Goal: Task Accomplishment & Management: Complete application form

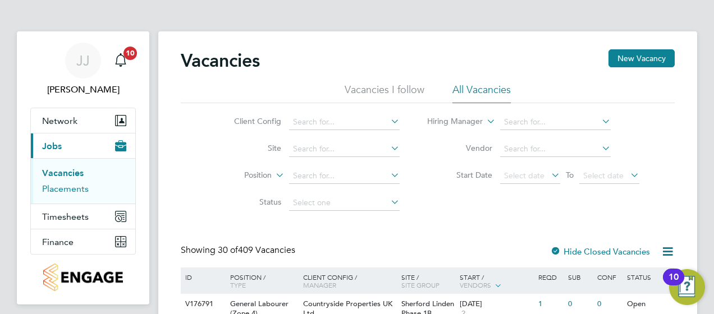
click at [74, 192] on link "Placements" at bounding box center [65, 188] width 47 height 11
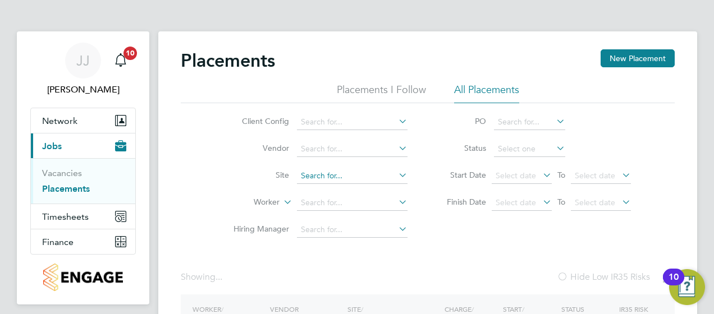
click at [362, 173] on input at bounding box center [352, 176] width 111 height 16
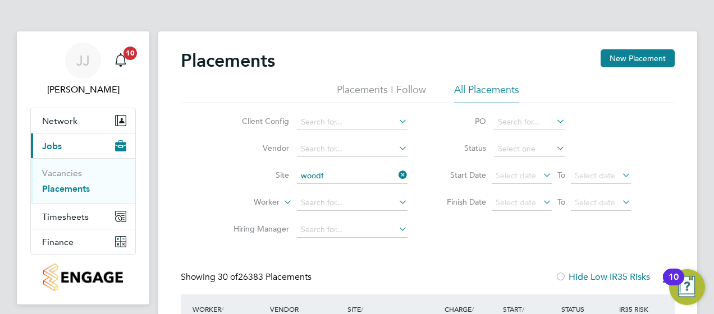
click at [356, 187] on li "Woodf ord (Stockport)" at bounding box center [352, 190] width 111 height 15
type input "Woodford ([GEOGRAPHIC_DATA])"
click at [554, 146] on icon at bounding box center [554, 148] width 0 height 16
click at [526, 145] on input at bounding box center [529, 149] width 71 height 16
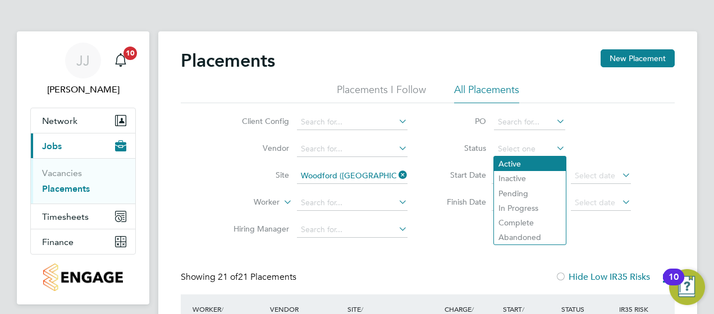
click at [523, 161] on li "Active" at bounding box center [530, 164] width 72 height 15
type input "Active"
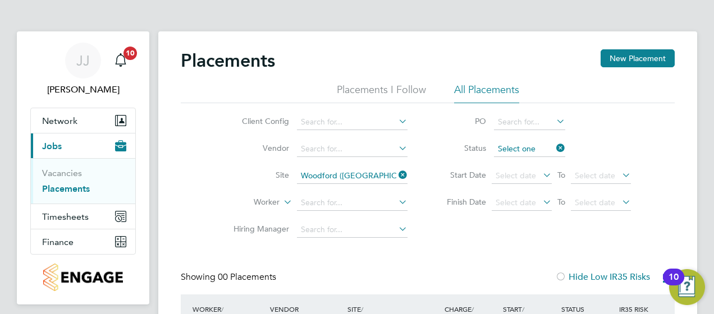
click at [548, 146] on input at bounding box center [529, 149] width 71 height 16
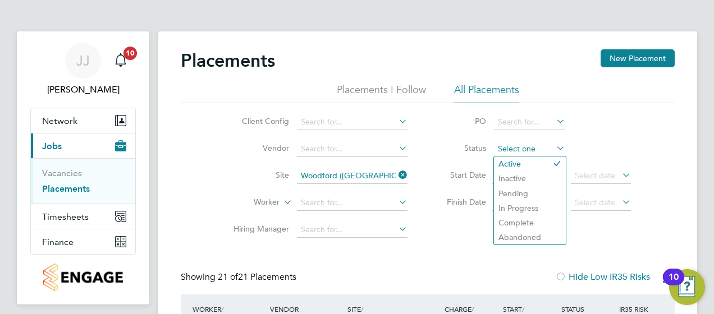
click at [514, 148] on input at bounding box center [529, 149] width 71 height 16
click at [515, 146] on input at bounding box center [529, 149] width 71 height 16
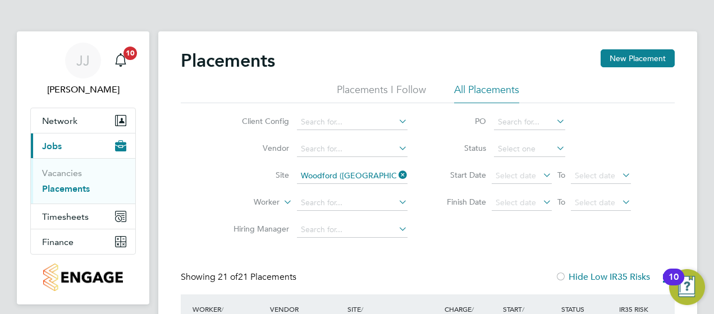
click at [524, 176] on li "Inactive" at bounding box center [530, 178] width 72 height 15
type input "Inactive"
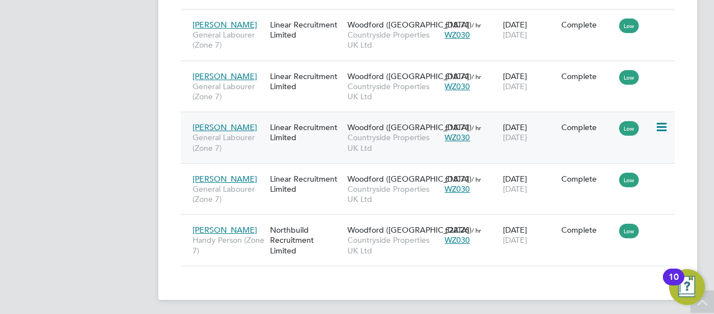
click at [297, 127] on div "Linear Recruitment Limited" at bounding box center [305, 132] width 77 height 31
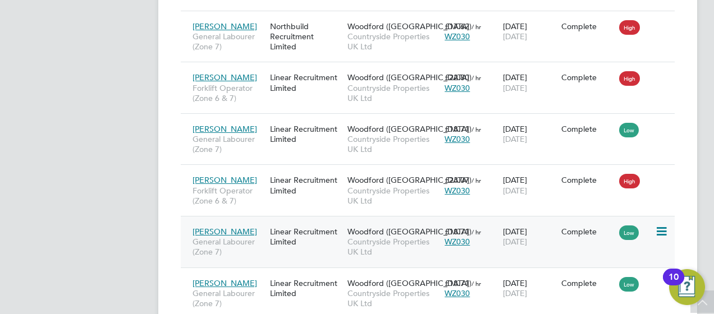
scroll to position [921, 0]
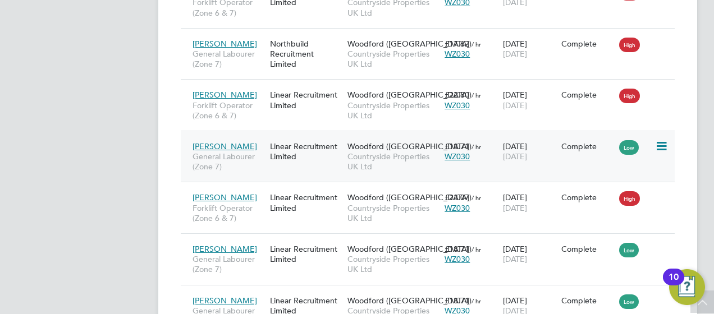
click at [300, 141] on div "Linear Recruitment Limited" at bounding box center [305, 151] width 77 height 31
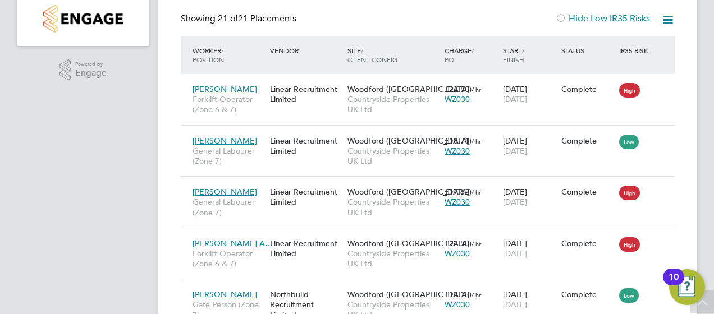
scroll to position [247, 0]
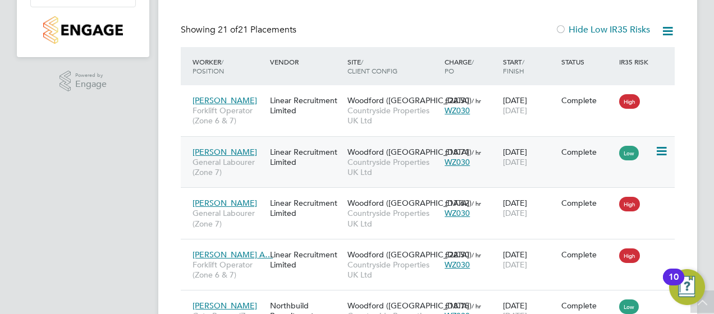
click at [309, 150] on div "Linear Recruitment Limited" at bounding box center [305, 156] width 77 height 31
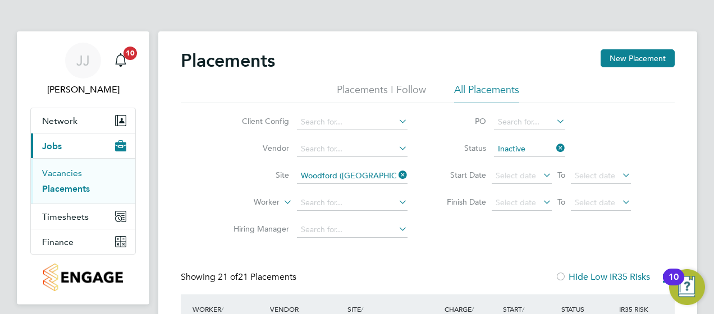
click at [62, 172] on link "Vacancies" at bounding box center [62, 173] width 40 height 11
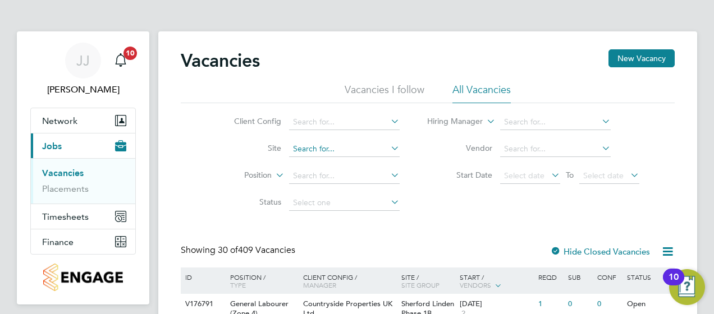
click at [313, 146] on input at bounding box center [344, 149] width 111 height 16
click at [324, 160] on b "Woodford" at bounding box center [312, 164] width 39 height 10
type input "Woodford ([GEOGRAPHIC_DATA])"
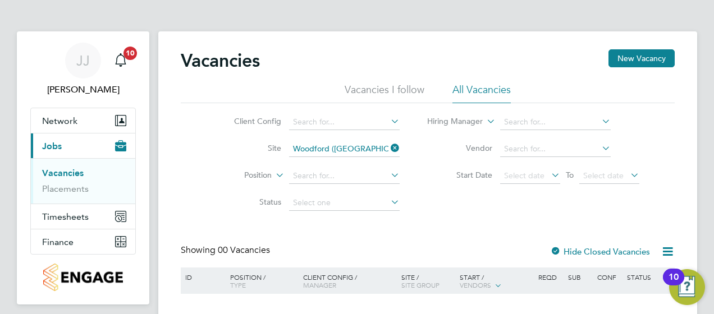
click at [599, 145] on icon at bounding box center [599, 148] width 0 height 16
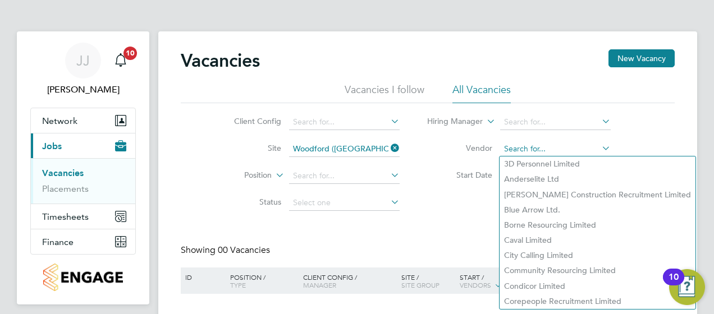
click at [545, 146] on input at bounding box center [555, 149] width 111 height 16
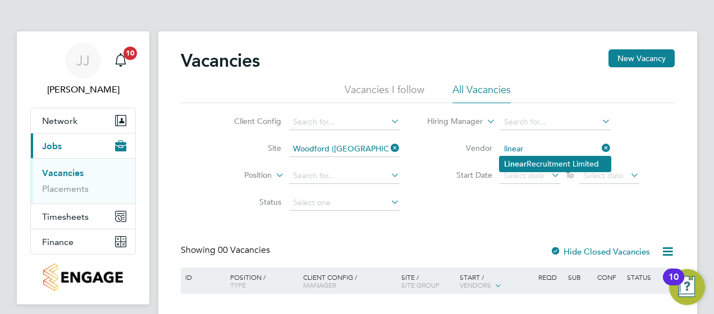
click at [539, 165] on li "Linear Recruitment Limited" at bounding box center [554, 164] width 111 height 15
type input "Linear Recruitment Limited"
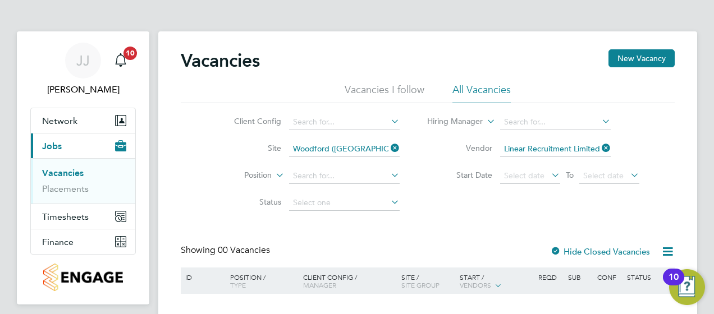
click at [388, 176] on icon at bounding box center [388, 175] width 0 height 16
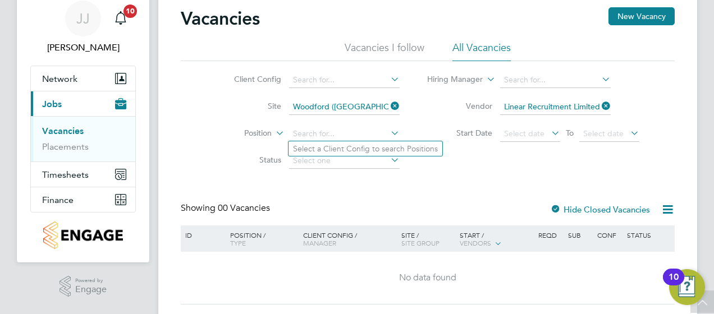
scroll to position [16, 0]
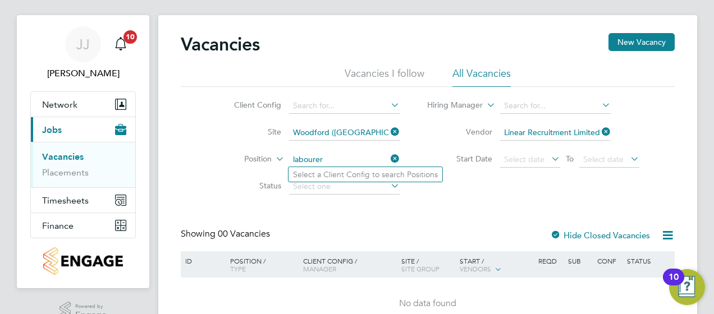
type input "labourer"
click at [483, 191] on div "Client Config Site Woodford (Stockport) Position labourer Status Hiring Manager…" at bounding box center [428, 143] width 494 height 113
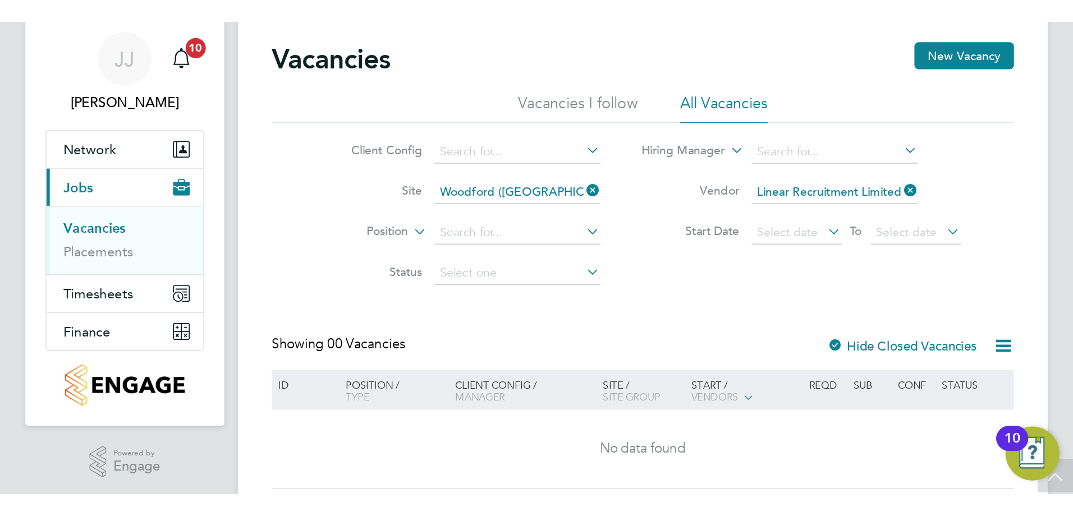
scroll to position [0, 0]
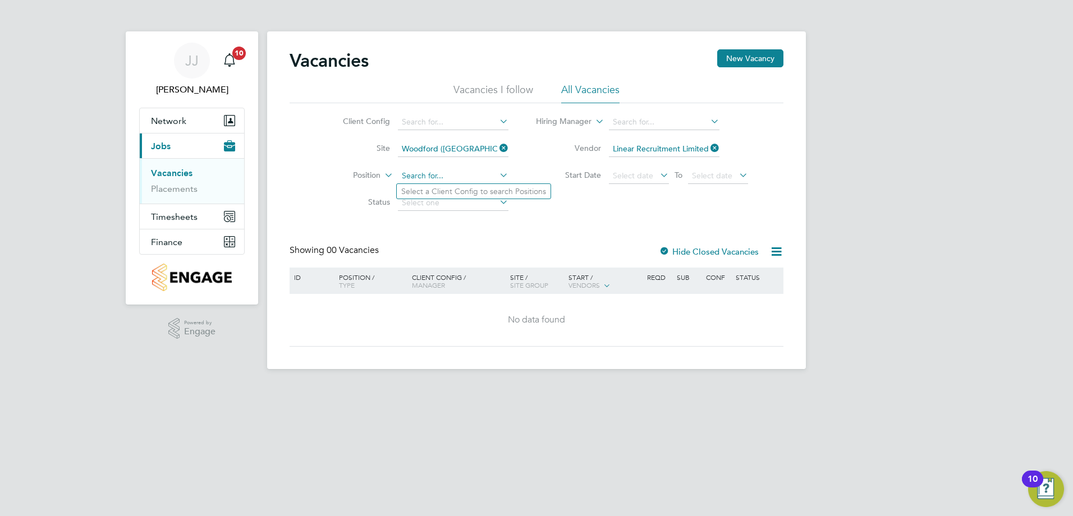
click at [471, 171] on input at bounding box center [453, 176] width 111 height 16
click at [494, 175] on input at bounding box center [453, 176] width 111 height 16
click at [497, 175] on icon at bounding box center [497, 175] width 0 height 16
click at [476, 175] on input at bounding box center [453, 176] width 111 height 16
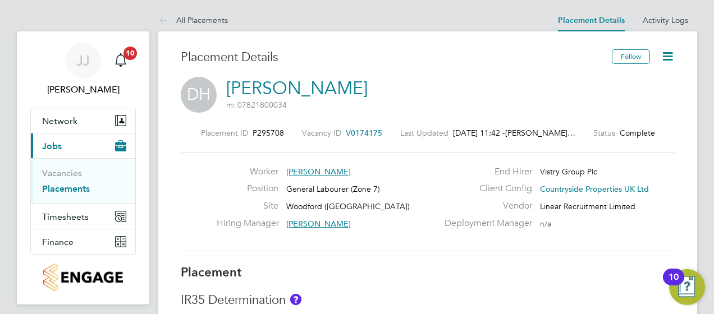
click at [663, 57] on icon at bounding box center [667, 56] width 14 height 14
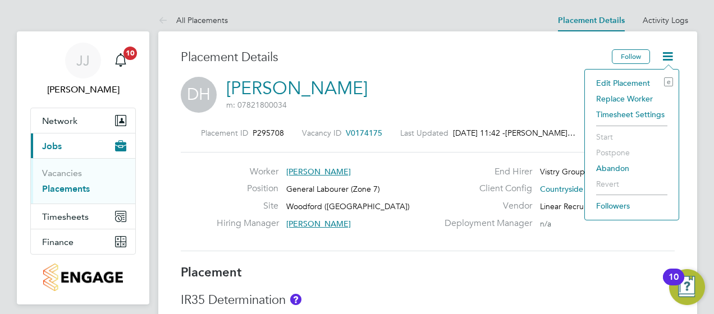
click at [638, 81] on li "Edit Placement e" at bounding box center [631, 83] width 82 height 16
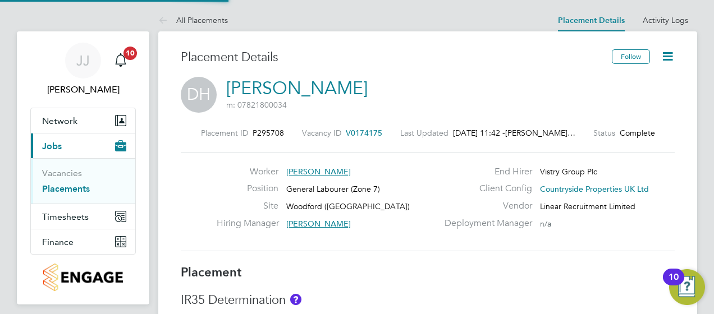
scroll to position [6, 6]
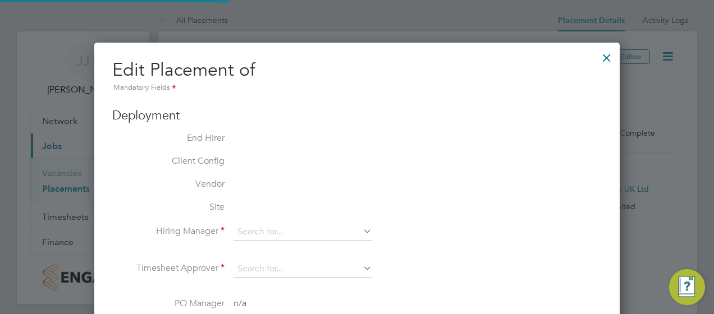
type input "Tony Kavanagh"
type input "Garry Hamer"
type input "[DATE]"
type input "07:30"
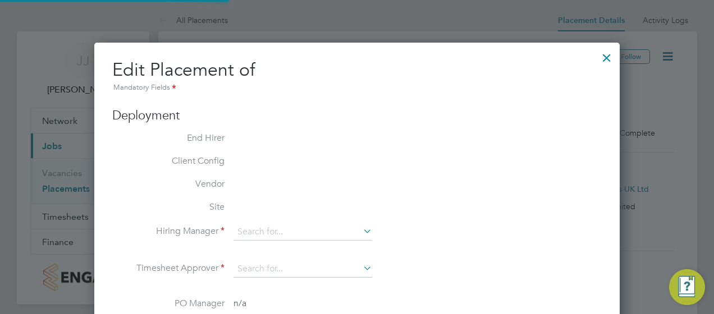
type input "16:30"
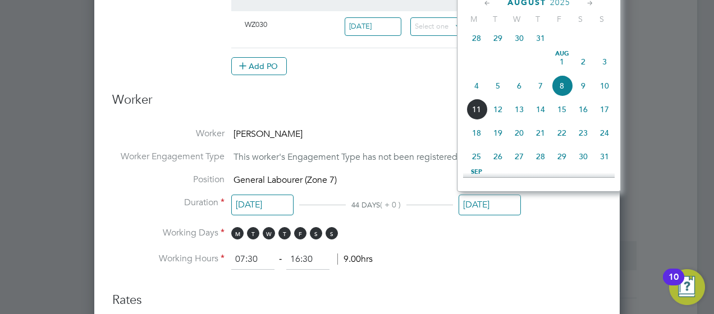
click at [503, 201] on input "[DATE]" at bounding box center [489, 205] width 62 height 21
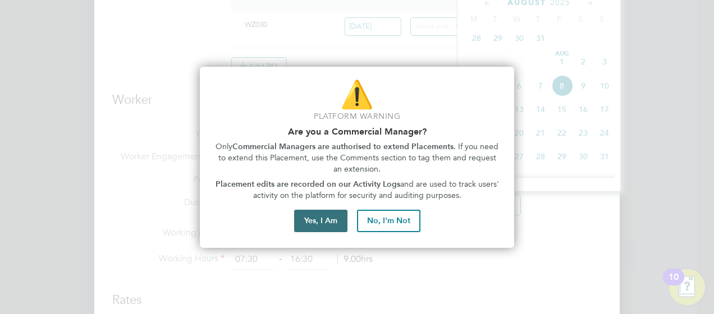
click at [325, 222] on button "Yes, I Am" at bounding box center [320, 221] width 53 height 22
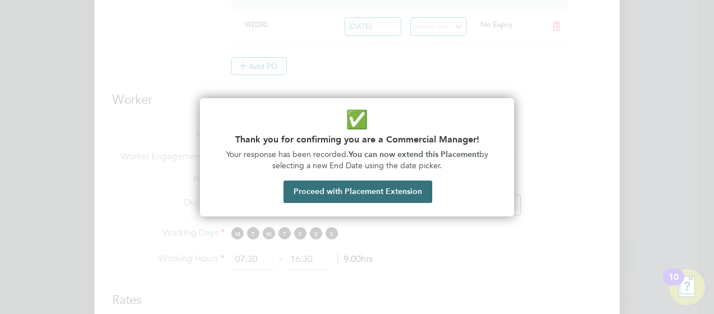
click at [350, 194] on button "Proceed with Placement Extension" at bounding box center [357, 192] width 149 height 22
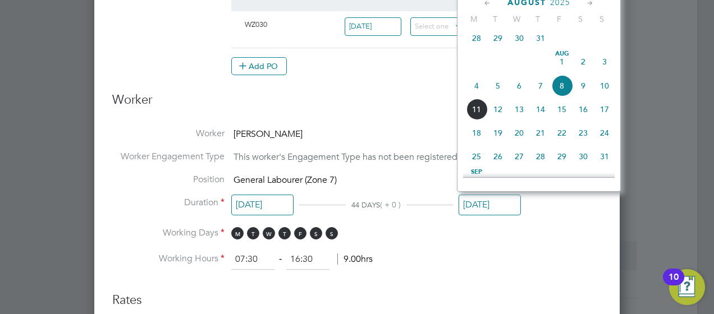
click at [497, 92] on span "5" at bounding box center [497, 85] width 21 height 21
type input "[DATE]"
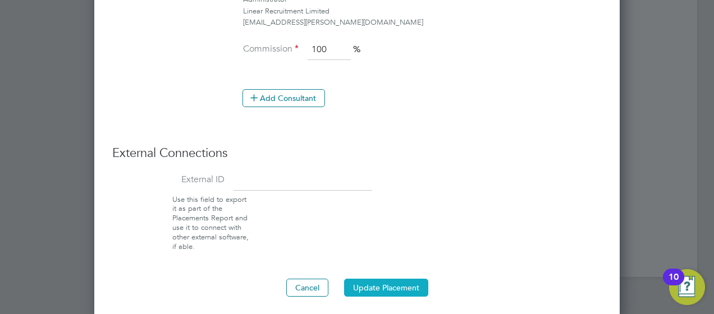
click at [411, 284] on button "Update Placement" at bounding box center [386, 288] width 84 height 18
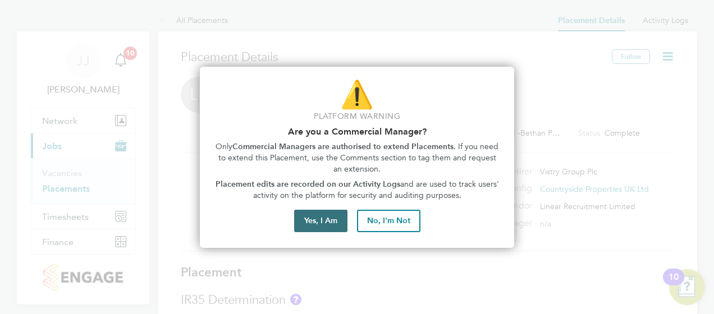
click at [318, 217] on button "Yes, I Am" at bounding box center [320, 221] width 53 height 22
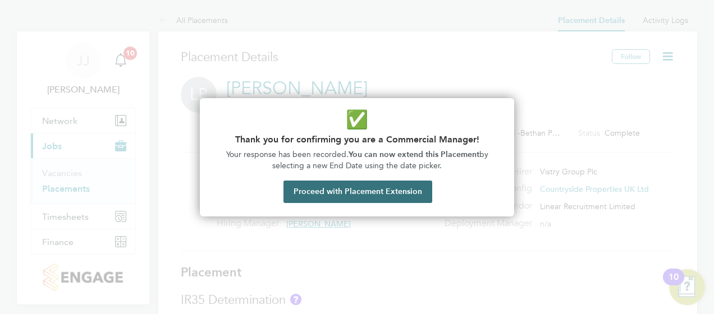
click at [342, 189] on button "Proceed with Placement Extension" at bounding box center [357, 192] width 149 height 22
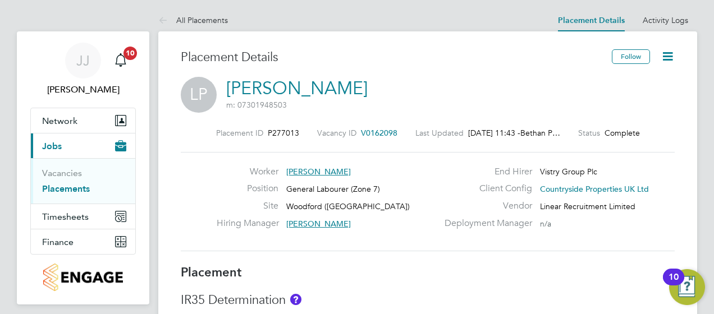
click at [668, 54] on icon at bounding box center [667, 56] width 14 height 14
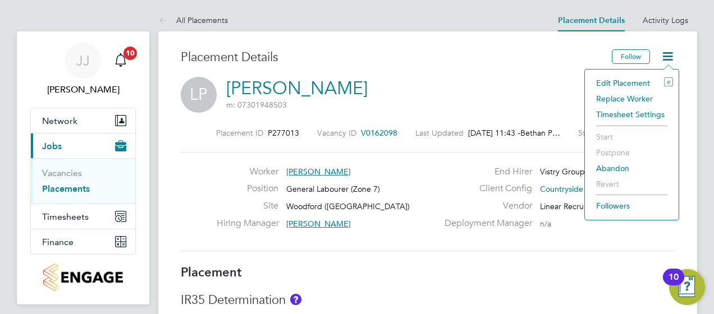
click at [627, 83] on li "Edit Placement e" at bounding box center [631, 83] width 82 height 16
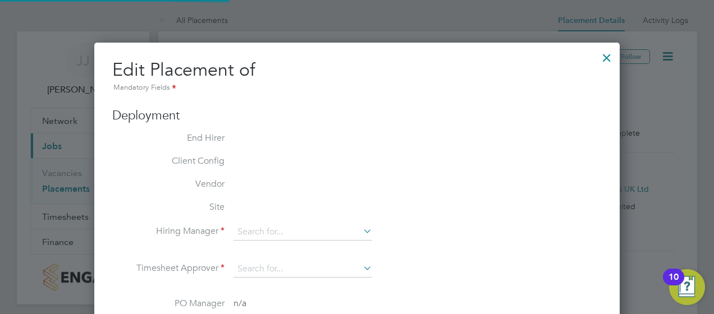
type input "Garry Hamer"
type input "Tony Kavanagh"
type input "[DATE]"
type input "07:30"
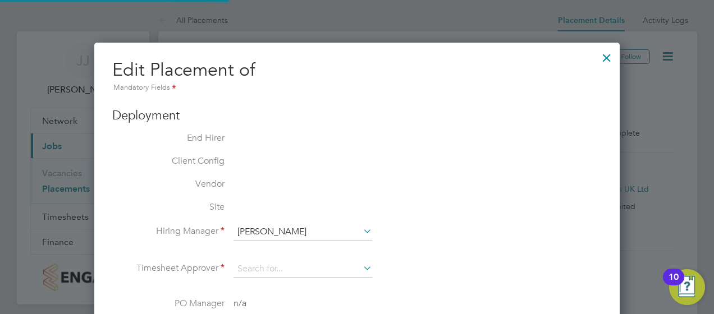
type input "16:30"
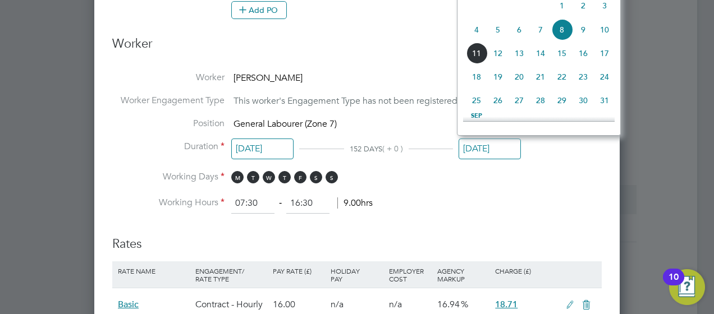
click at [490, 146] on input "[DATE]" at bounding box center [489, 149] width 62 height 21
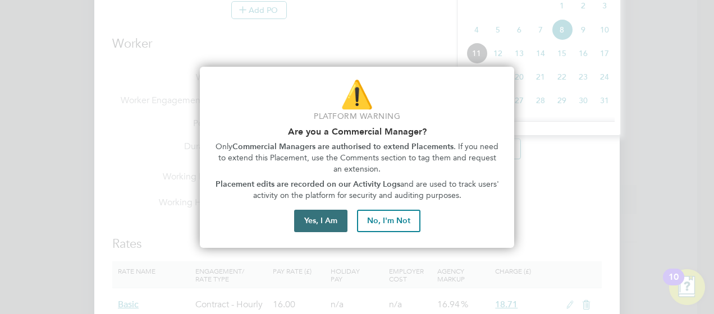
click at [325, 225] on button "Yes, I Am" at bounding box center [320, 221] width 53 height 22
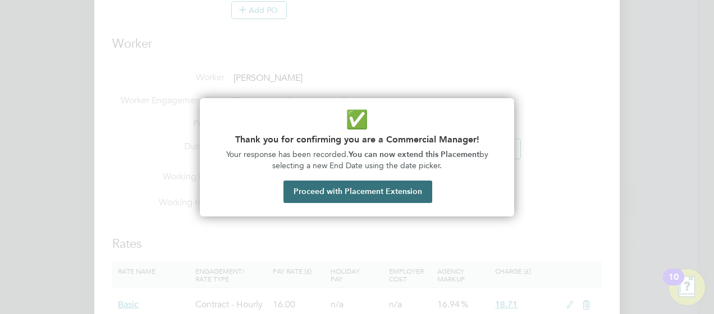
click at [334, 186] on button "Proceed with Placement Extension" at bounding box center [357, 192] width 149 height 22
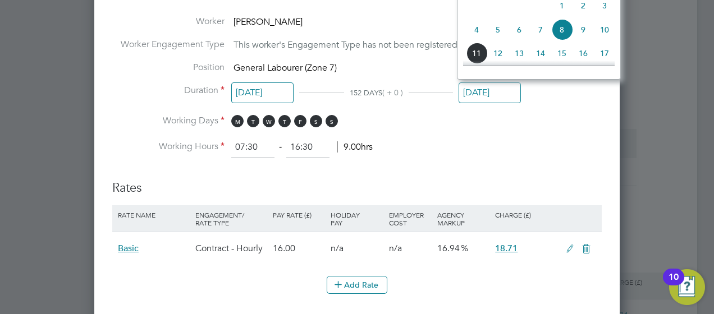
click at [561, 55] on span "15" at bounding box center [561, 53] width 21 height 21
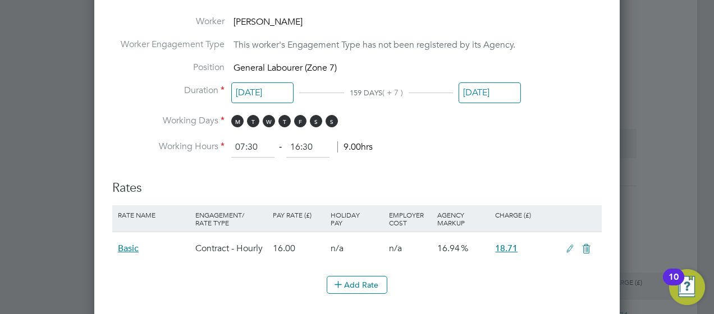
click at [508, 88] on input "15 Aug 2025" at bounding box center [489, 92] width 62 height 21
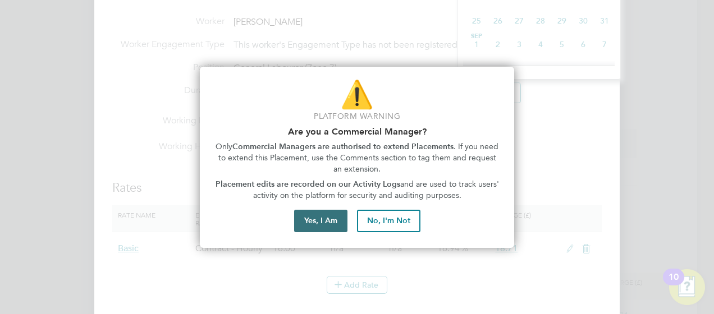
click at [312, 224] on button "Yes, I Am" at bounding box center [320, 221] width 53 height 22
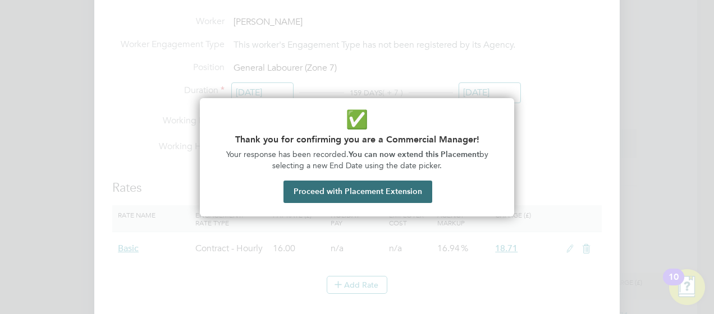
click at [328, 191] on button "Proceed with Placement Extension" at bounding box center [357, 192] width 149 height 22
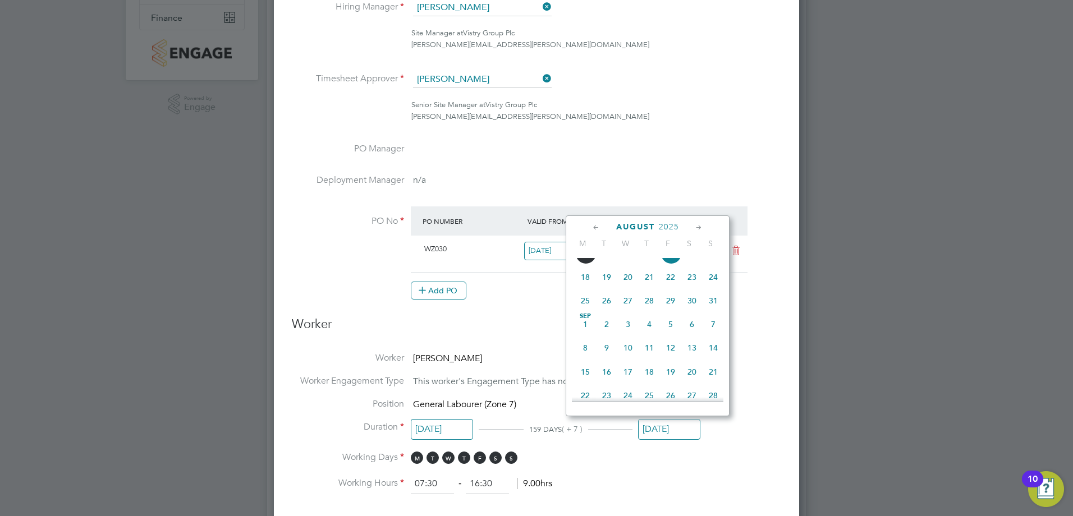
click at [673, 314] on span "12" at bounding box center [670, 347] width 21 height 21
type input "12 Sep 2025"
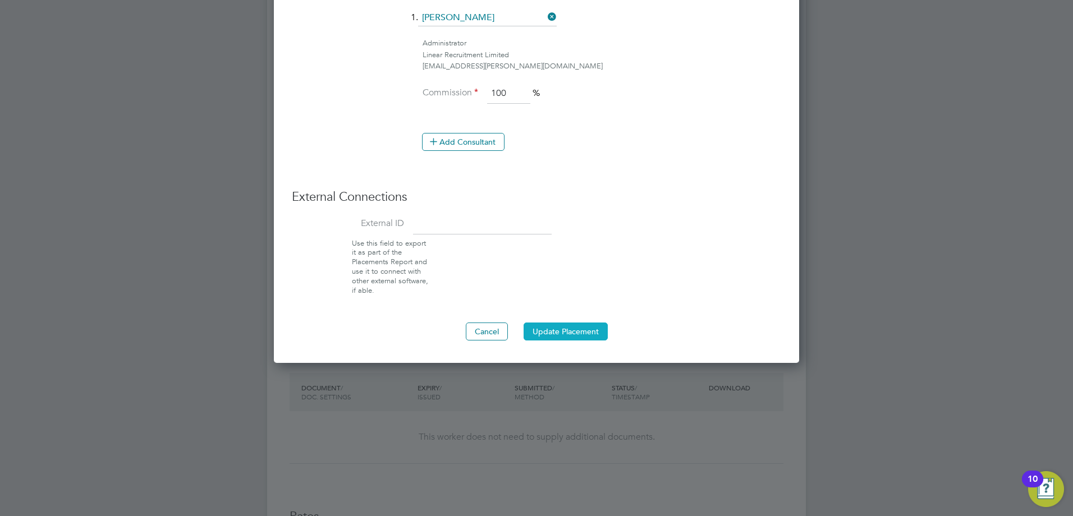
click at [584, 314] on button "Update Placement" at bounding box center [566, 332] width 84 height 18
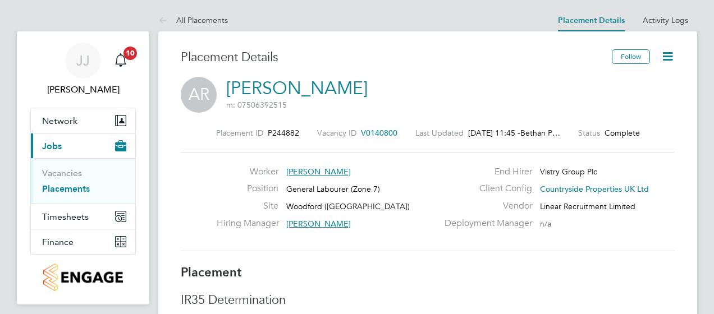
click at [669, 54] on icon at bounding box center [667, 56] width 14 height 14
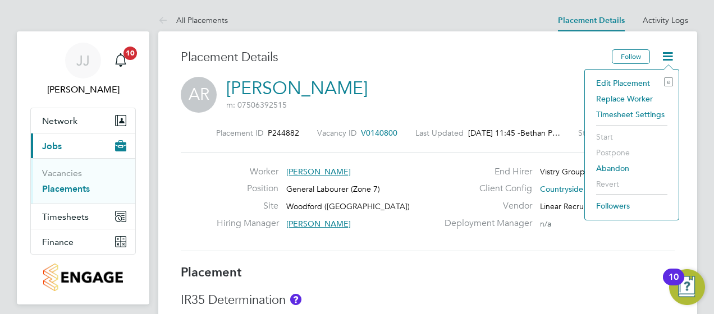
click at [637, 81] on li "Edit Placement e" at bounding box center [631, 83] width 82 height 16
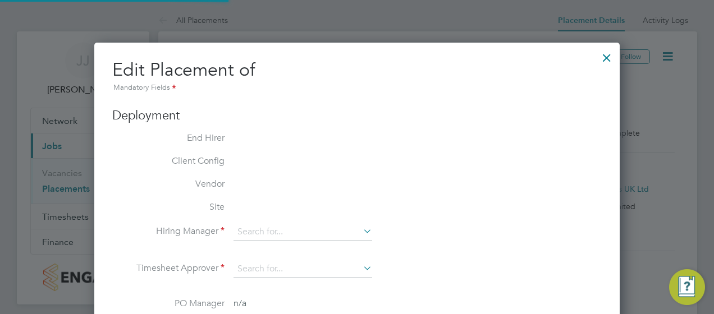
type input "Garry Hamer"
type input "Tony Kavanagh"
type input "[DATE]"
type input "07:30"
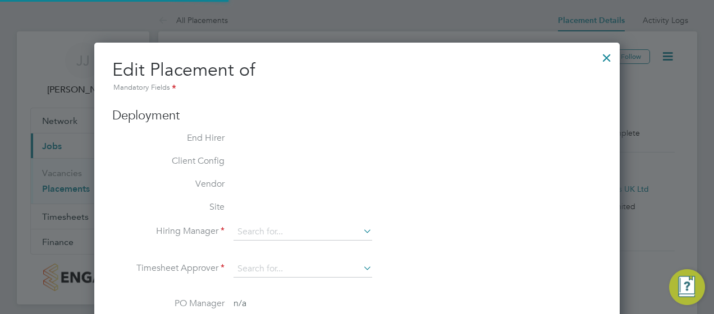
type input "16:30"
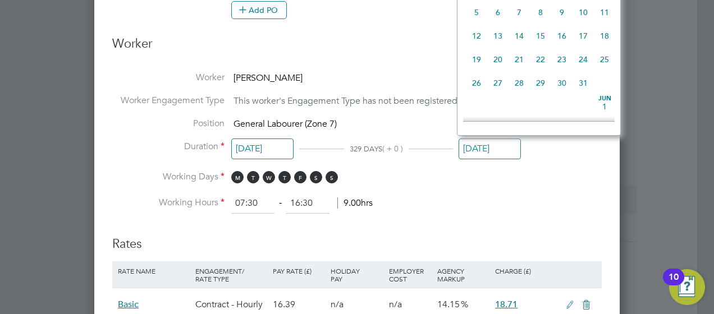
click at [485, 145] on input "08 Aug 2025" at bounding box center [489, 149] width 62 height 21
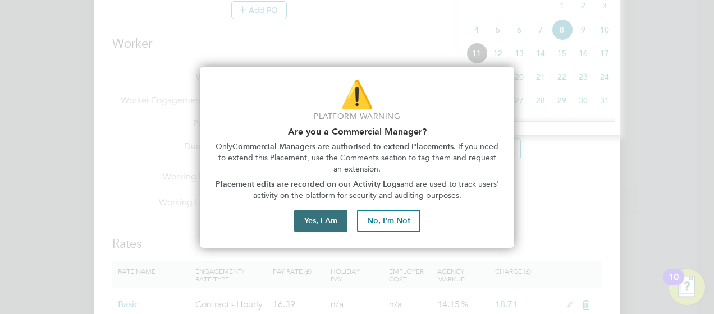
click at [324, 219] on button "Yes, I Am" at bounding box center [320, 221] width 53 height 22
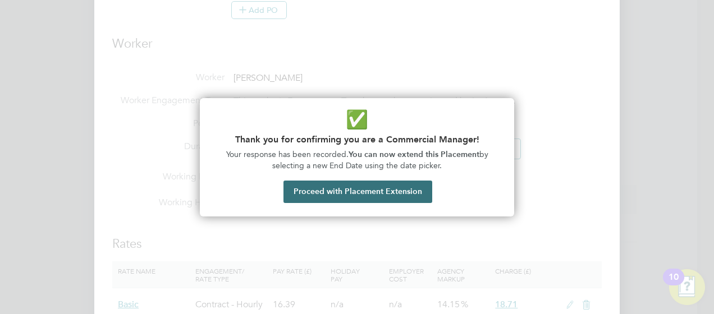
click at [347, 189] on button "Proceed with Placement Extension" at bounding box center [357, 192] width 149 height 22
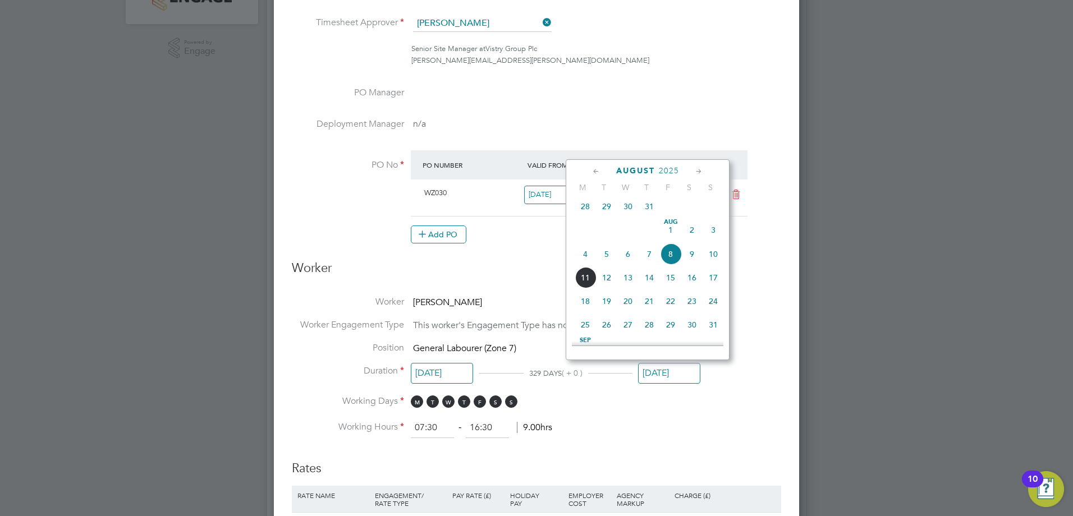
click at [699, 172] on icon at bounding box center [699, 172] width 11 height 12
click at [672, 234] on span "12" at bounding box center [670, 224] width 21 height 21
type input "12 Sep 2025"
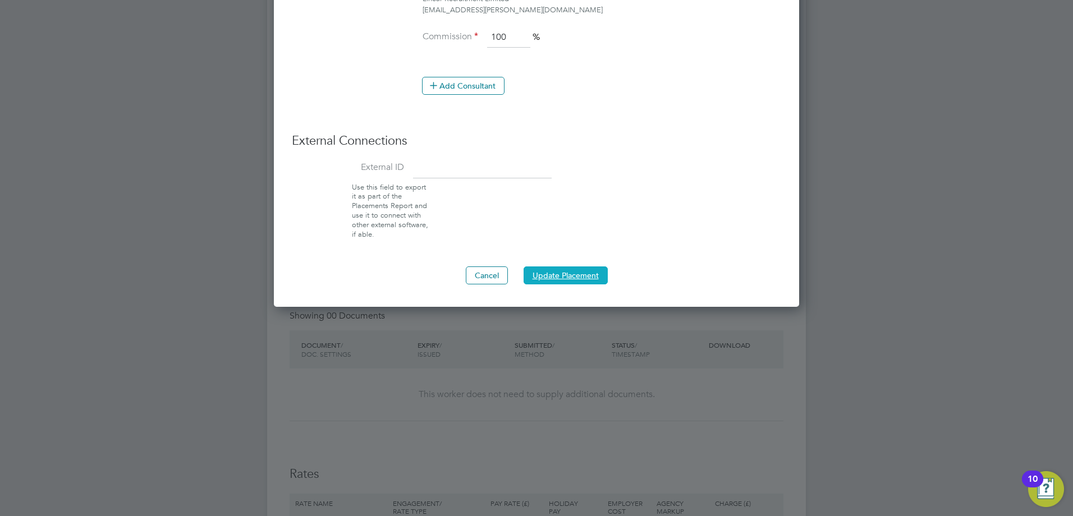
click at [593, 277] on button "Update Placement" at bounding box center [566, 276] width 84 height 18
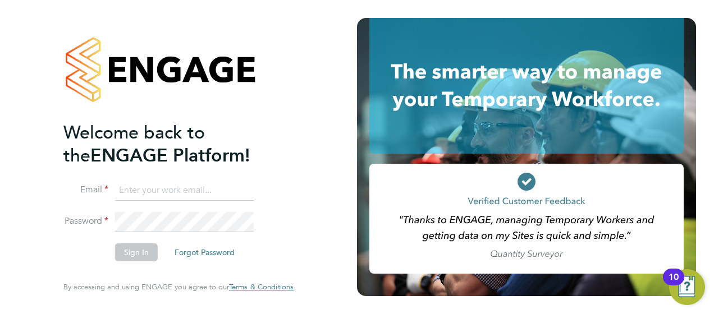
click at [136, 184] on input at bounding box center [184, 191] width 139 height 20
type input "[PERSON_NAME][EMAIL_ADDRESS][PERSON_NAME][DOMAIN_NAME]"
click at [136, 251] on button "Sign In" at bounding box center [136, 253] width 43 height 18
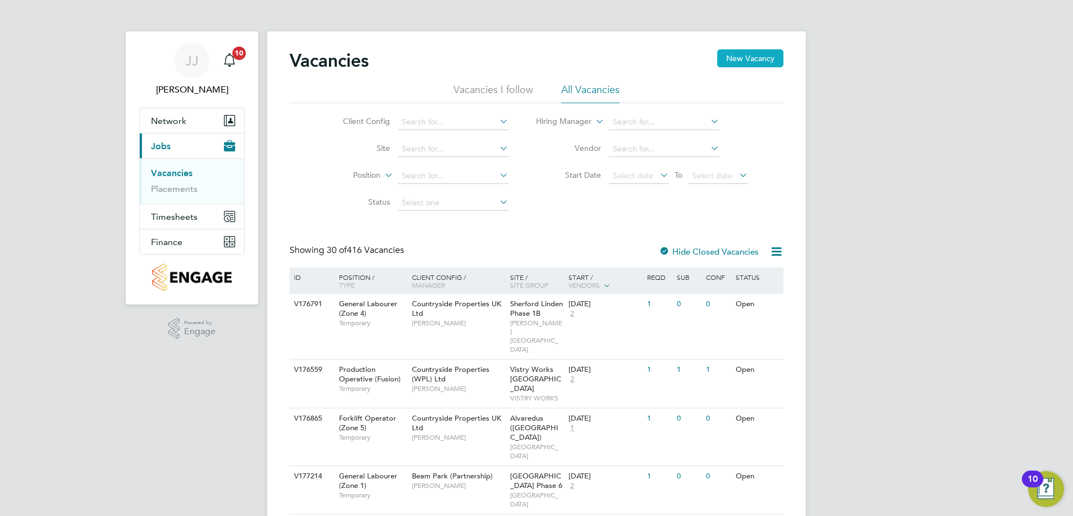
click at [713, 59] on button "New Vacancy" at bounding box center [750, 58] width 66 height 18
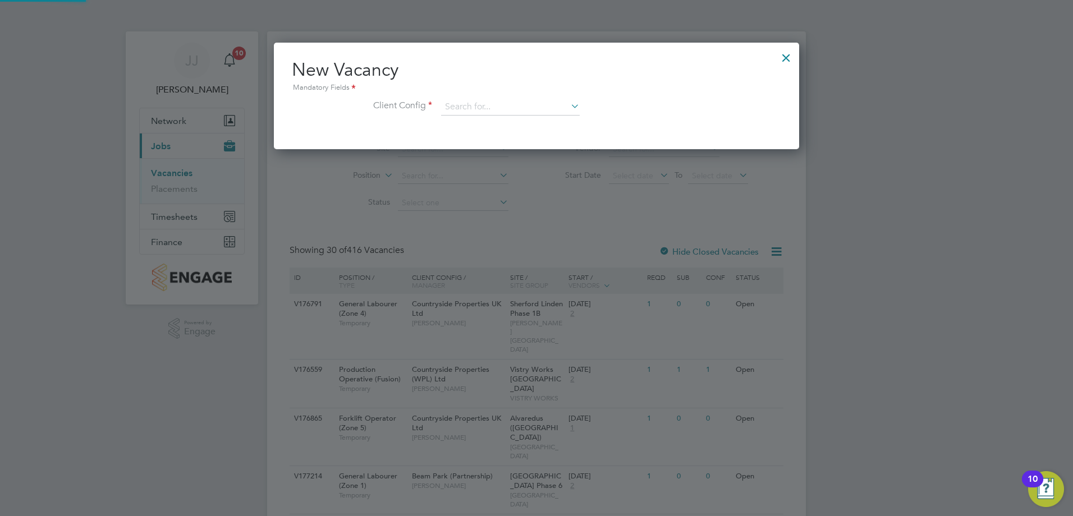
scroll to position [107, 526]
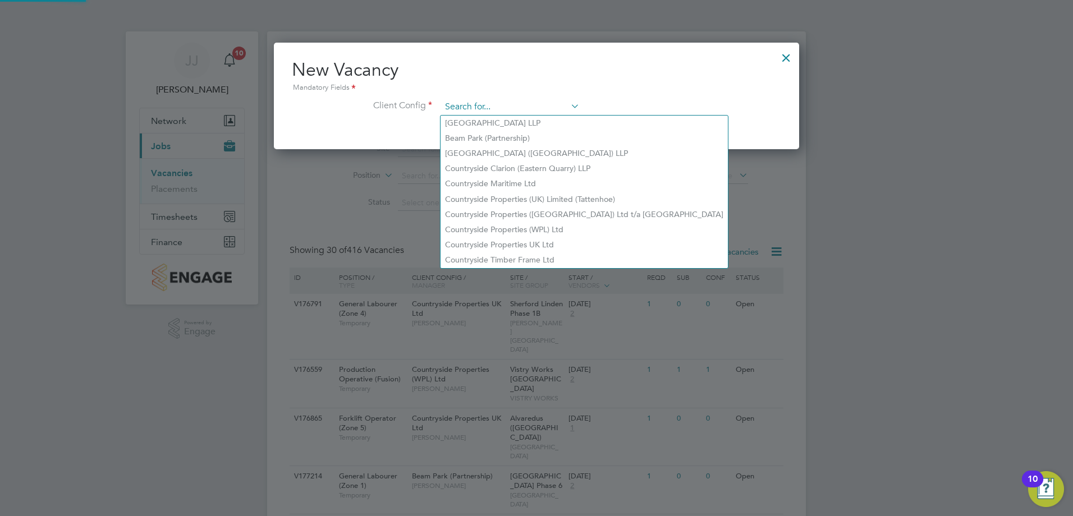
click at [538, 105] on input at bounding box center [510, 107] width 139 height 17
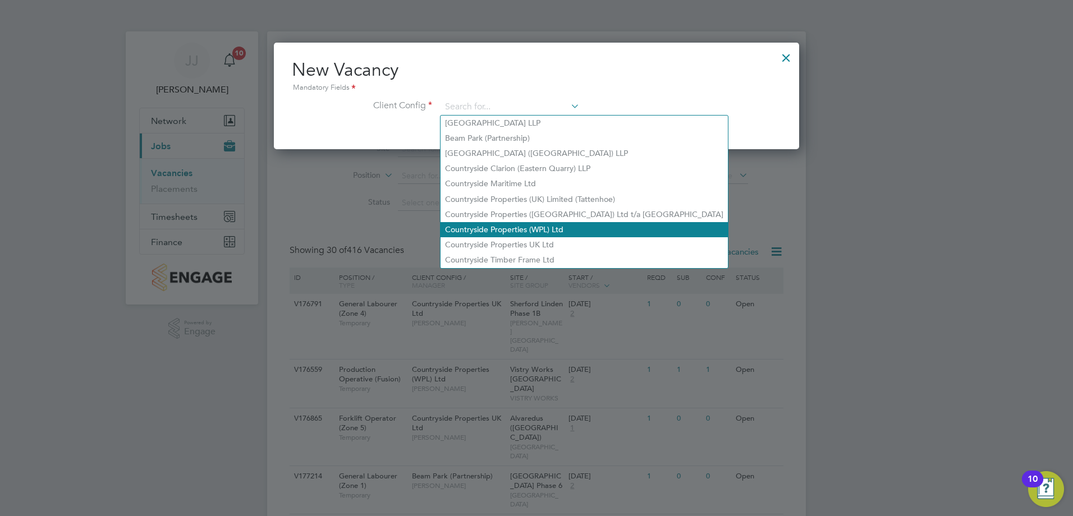
scroll to position [56, 0]
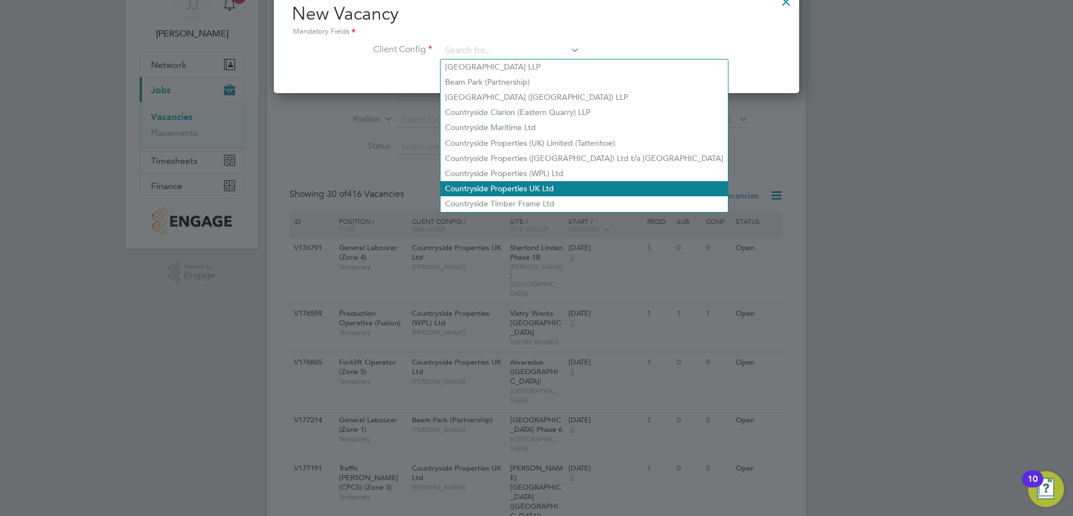
click at [558, 183] on li "Countryside Properties UK Ltd" at bounding box center [583, 188] width 287 height 15
type input "Countryside Properties UK Ltd"
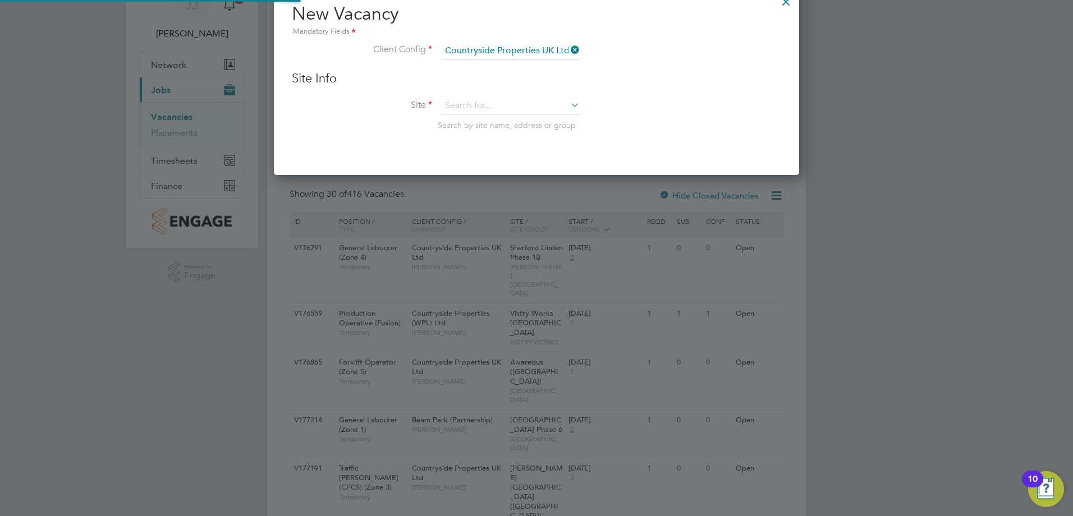
scroll to position [190, 526]
click at [485, 108] on input at bounding box center [510, 106] width 139 height 17
click at [489, 119] on li "Woodfor d (Stockport)" at bounding box center [510, 121] width 140 height 15
type input "Woodford ([GEOGRAPHIC_DATA])"
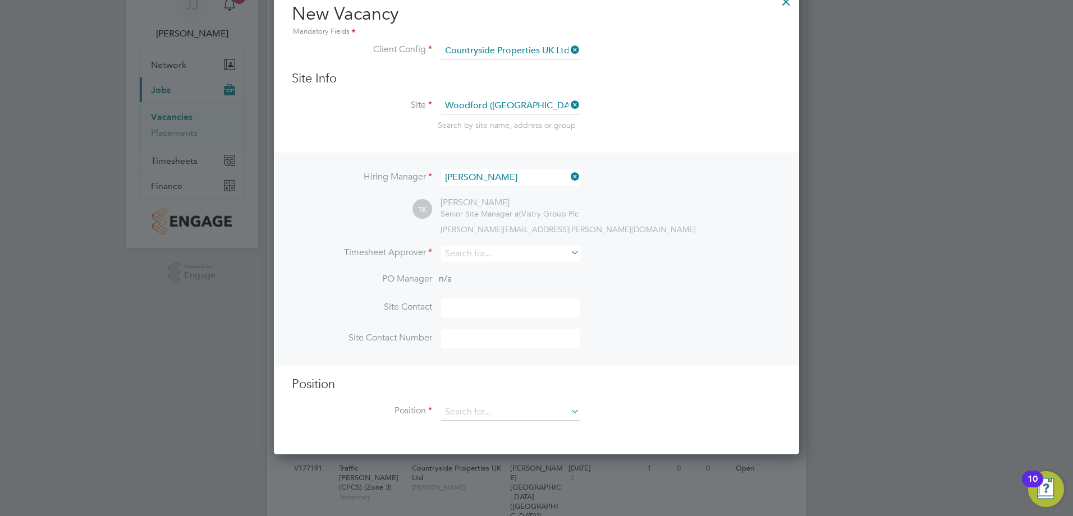
scroll to position [469, 526]
click at [568, 251] on icon at bounding box center [568, 253] width 0 height 16
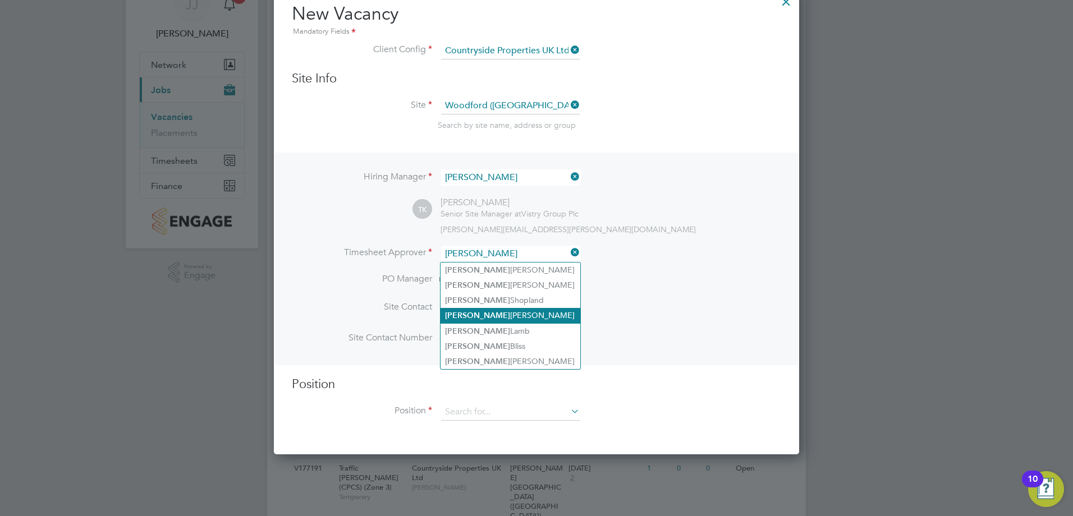
type input "tony"
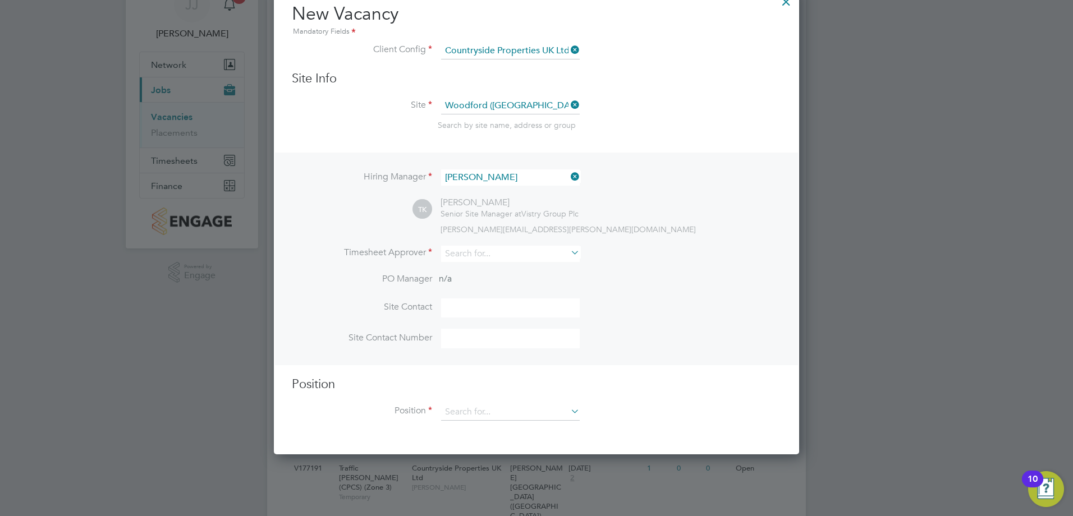
click at [466, 311] on input at bounding box center [510, 309] width 139 height 20
type input "Tony Kavanagh"
type input "07706 292 027"
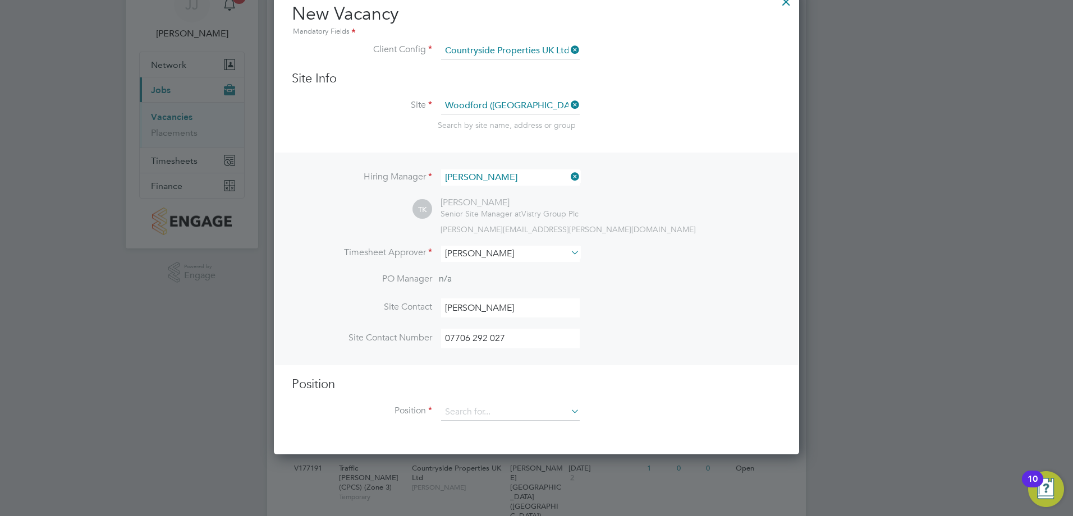
type input "handy Person (Zone 7)"
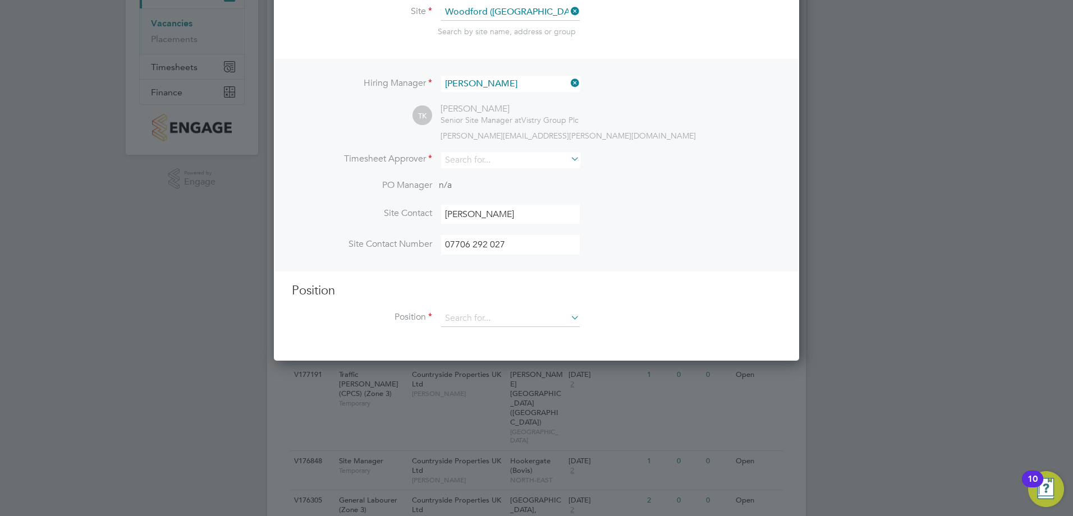
scroll to position [168, 0]
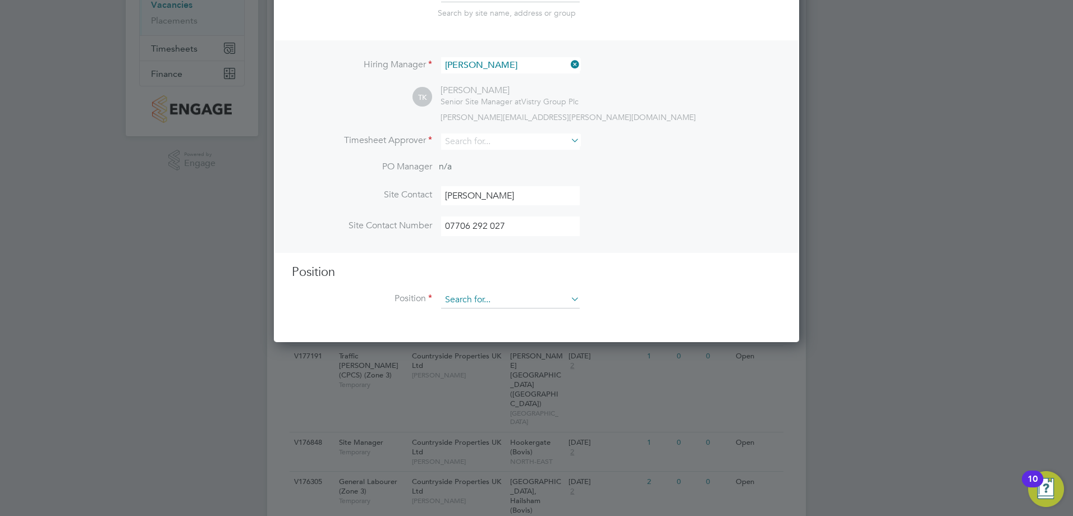
click at [514, 299] on input at bounding box center [510, 300] width 139 height 17
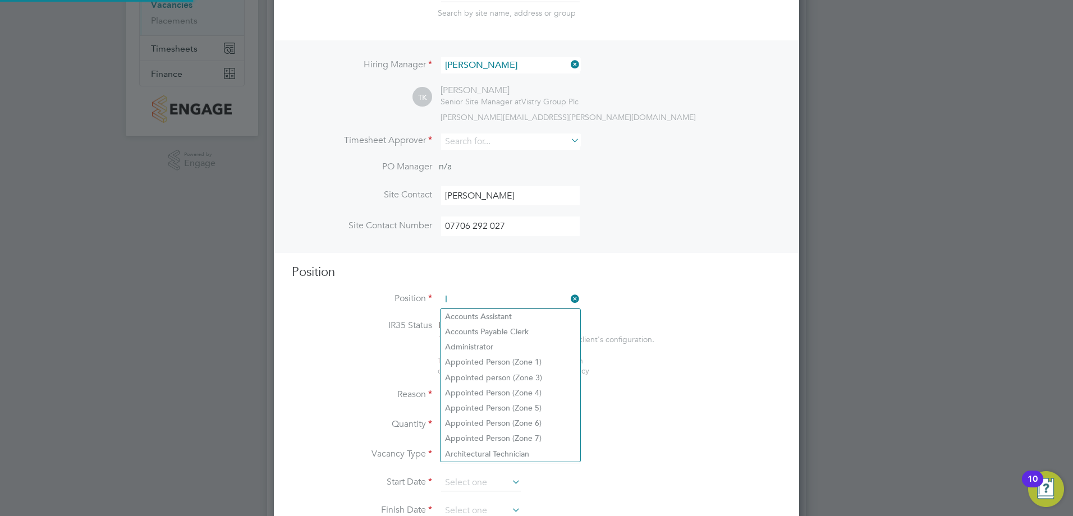
scroll to position [1557, 526]
type input "labou"
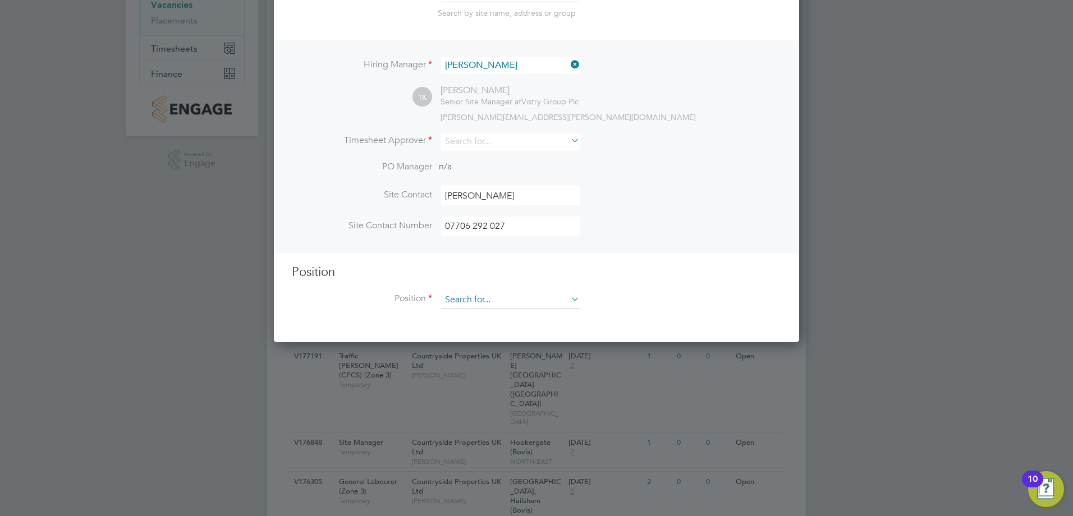
click at [504, 300] on input at bounding box center [510, 300] width 139 height 17
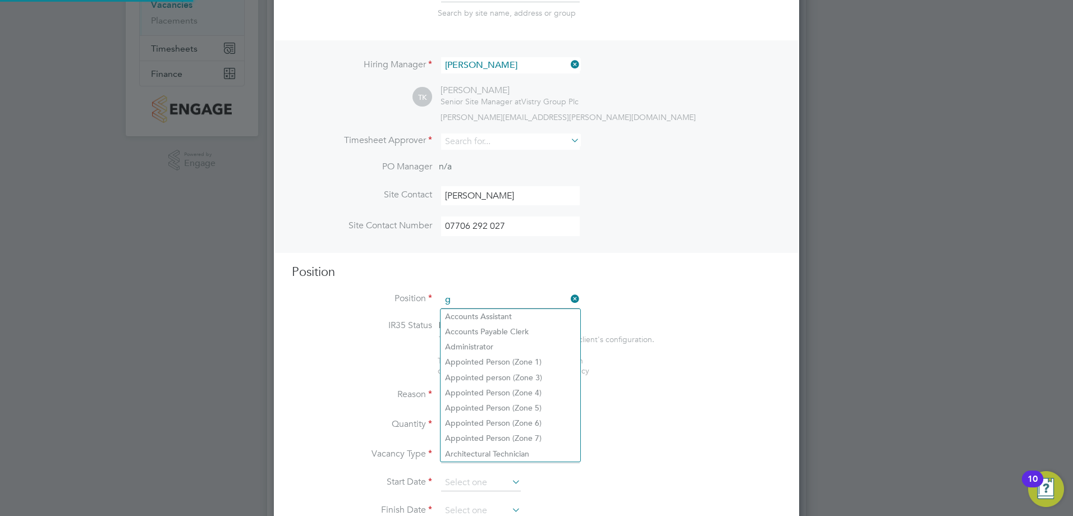
scroll to position [1557, 526]
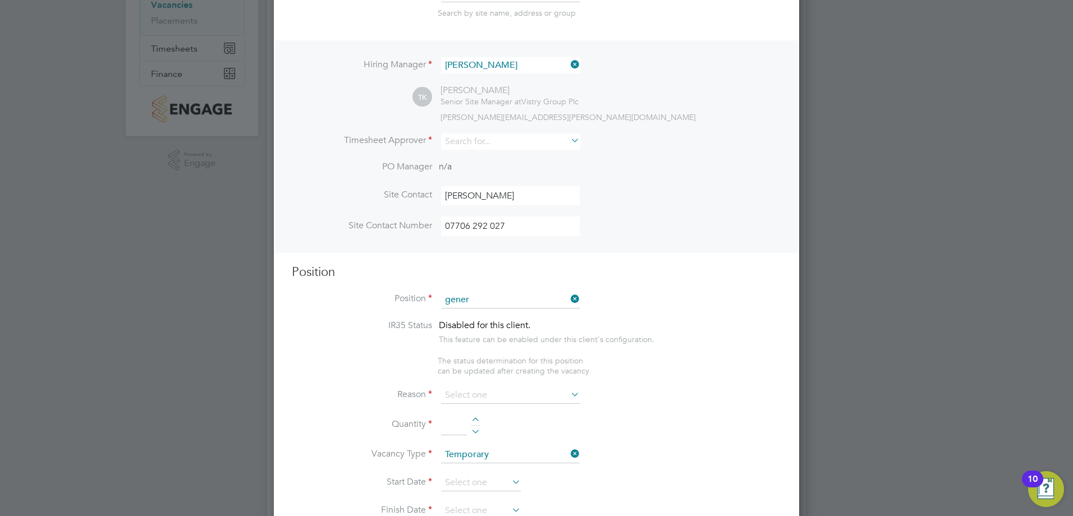
click at [498, 314] on li "Gener al Labourer (Zone 7)" at bounding box center [510, 408] width 140 height 15
type input "General Labourer (Zone 7)"
type textarea "• General labouring duties • Supporting the trades on site • Moving materials a…"
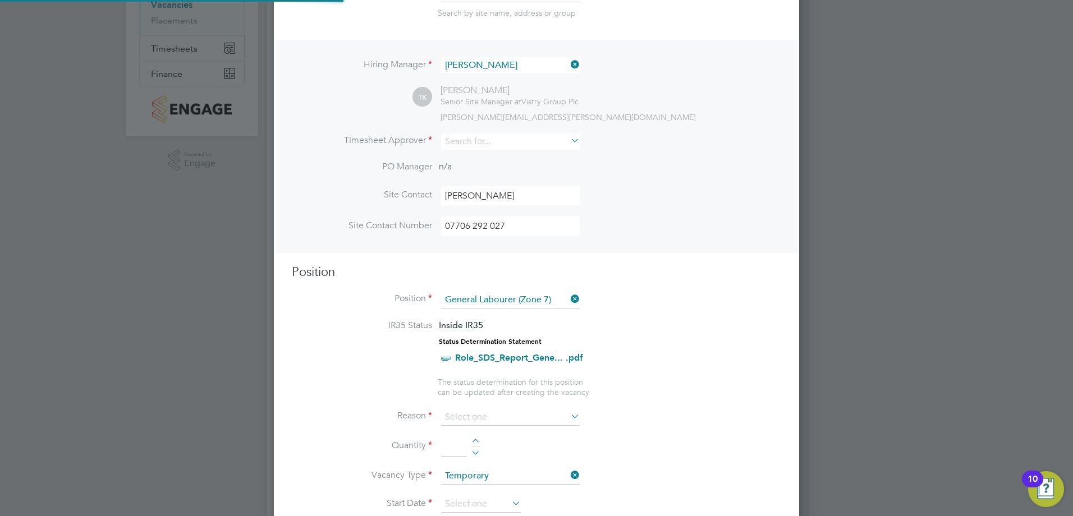
scroll to position [33, 78]
click at [659, 270] on h3 "Position" at bounding box center [536, 272] width 489 height 16
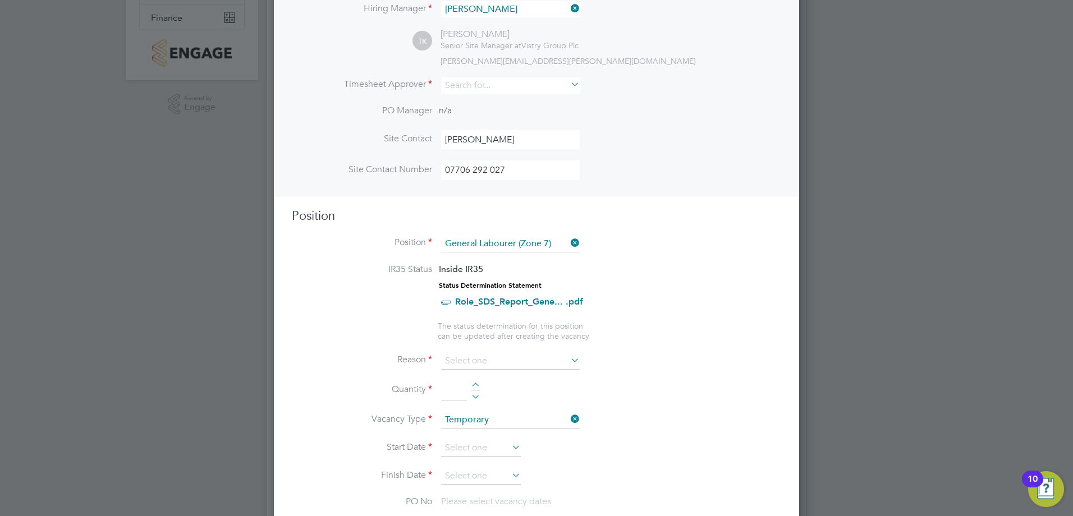
scroll to position [281, 0]
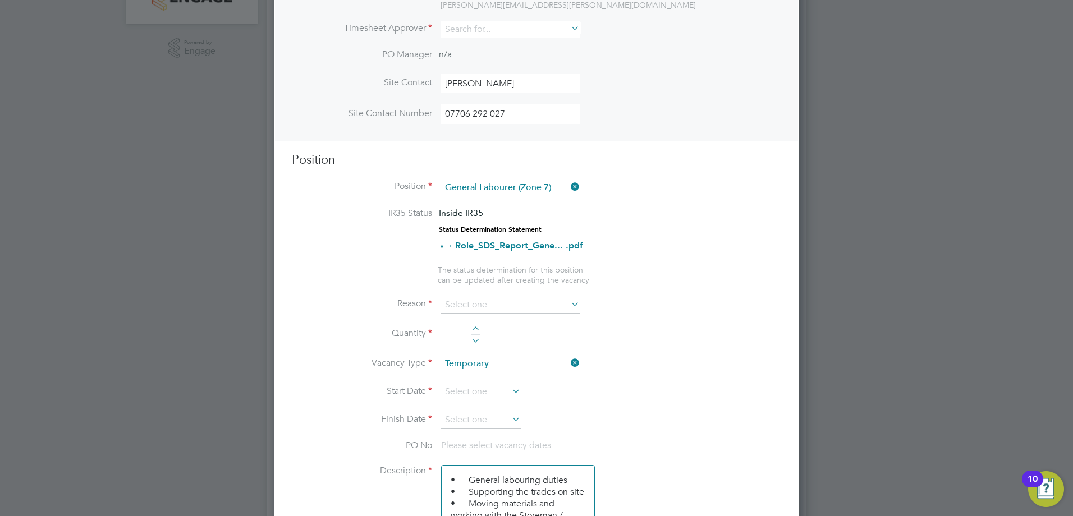
click at [568, 306] on icon at bounding box center [568, 304] width 0 height 16
click at [520, 304] on input at bounding box center [510, 305] width 139 height 17
click at [495, 314] on li "Extra Work" at bounding box center [510, 350] width 140 height 15
type input "Extra Work"
click at [476, 314] on div at bounding box center [476, 331] width 10 height 8
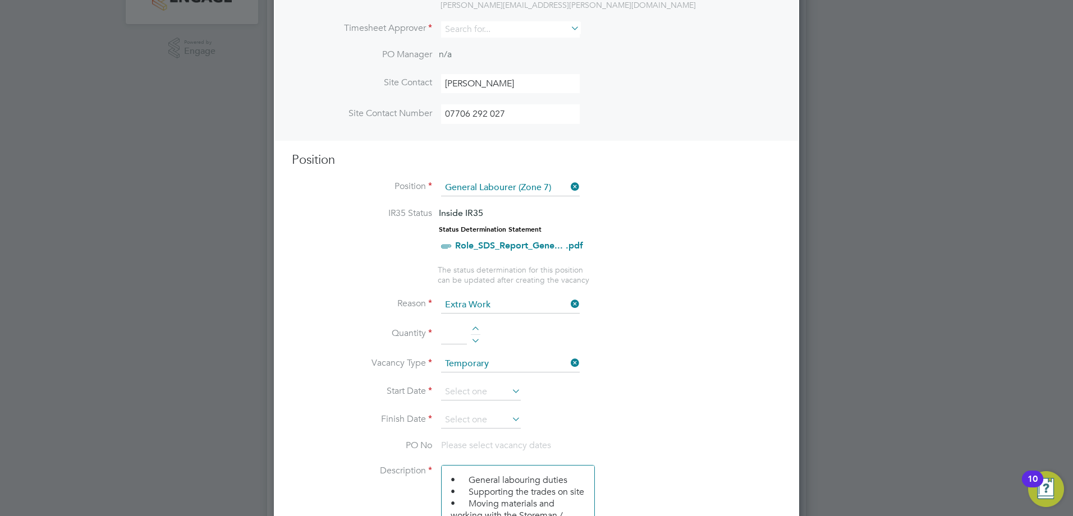
type input "1"
click at [510, 314] on icon at bounding box center [510, 391] width 0 height 16
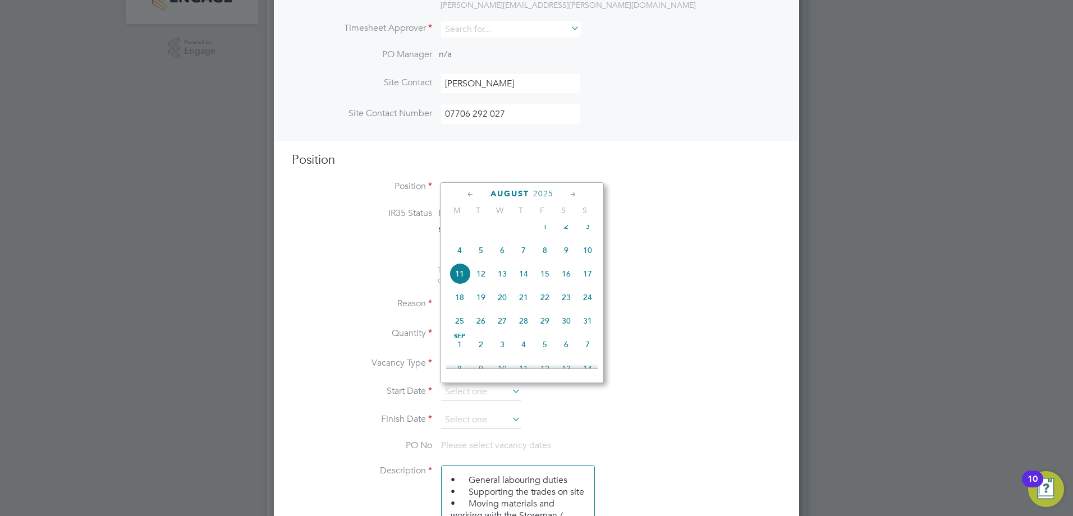
click at [503, 258] on span "6" at bounding box center [502, 250] width 21 height 21
type input "06 Aug 2025"
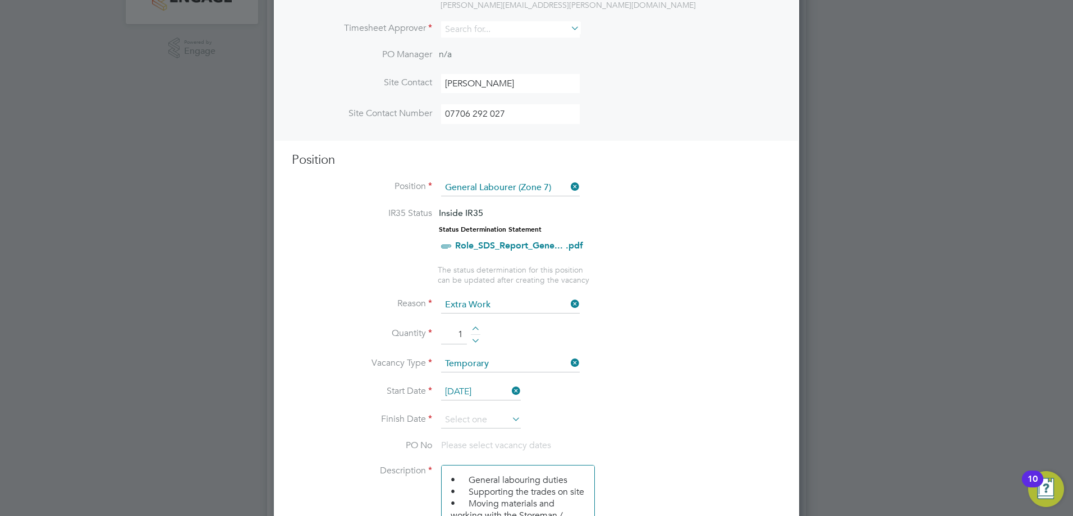
click at [510, 314] on icon at bounding box center [510, 419] width 0 height 16
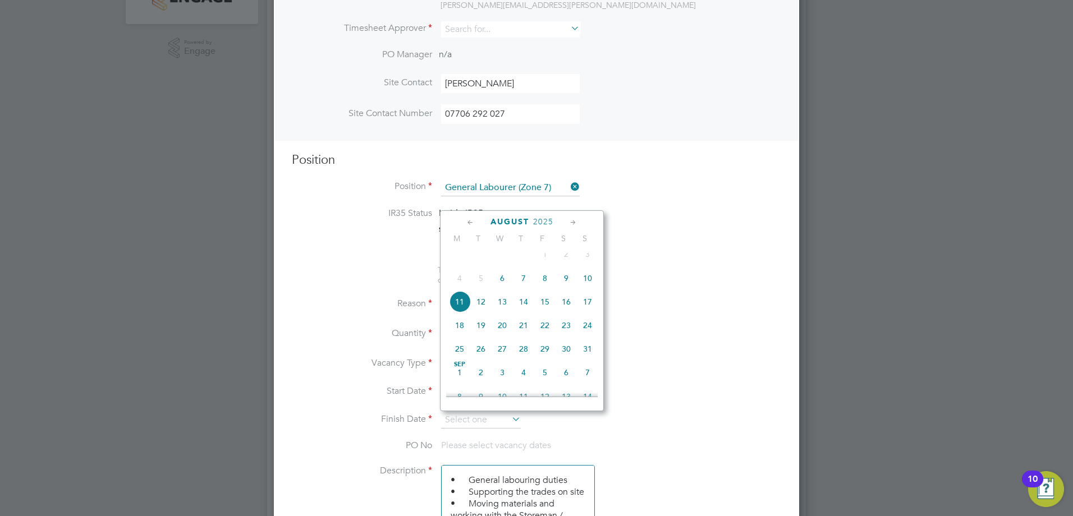
click at [543, 314] on span "5" at bounding box center [544, 372] width 21 height 21
type input "05 Sep 2025"
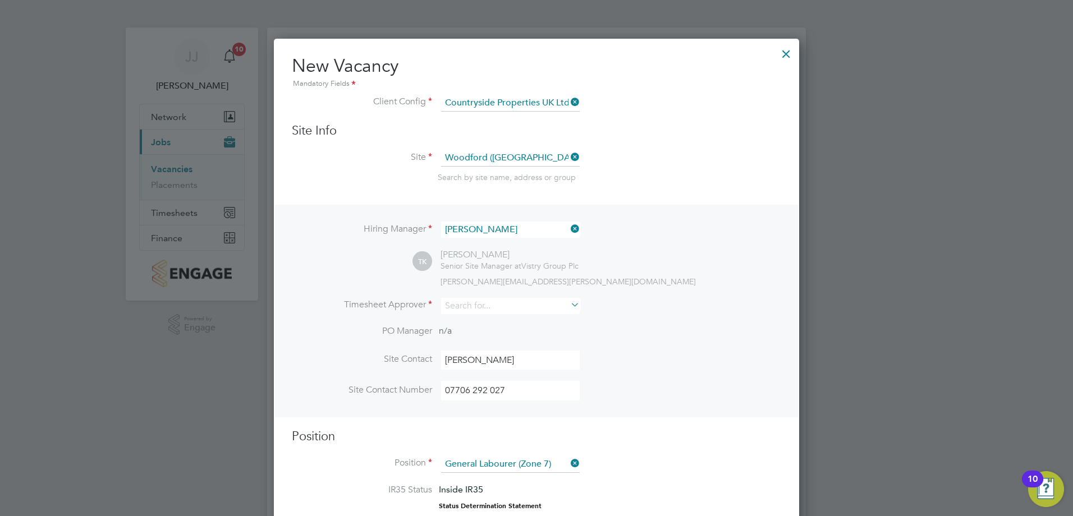
scroll to position [0, 0]
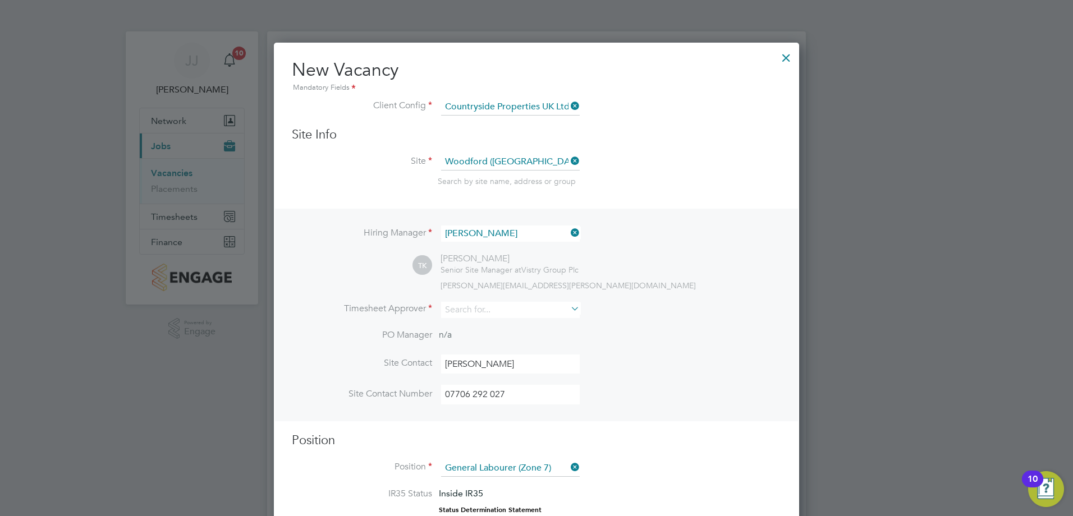
click at [568, 309] on icon at bounding box center [568, 309] width 0 height 16
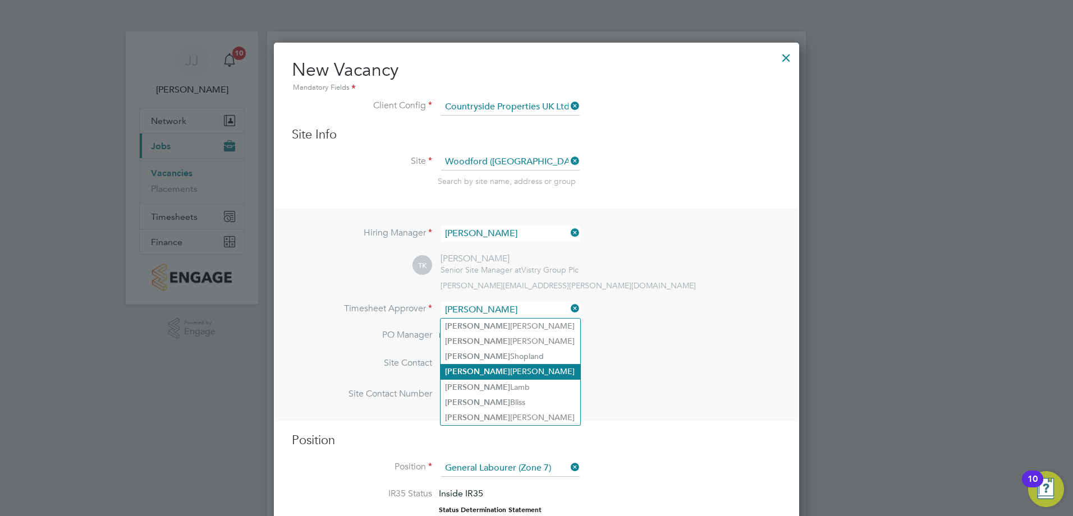
click at [530, 314] on li "Tony Kavanagh" at bounding box center [510, 371] width 140 height 15
type input "Tony Kavanagh"
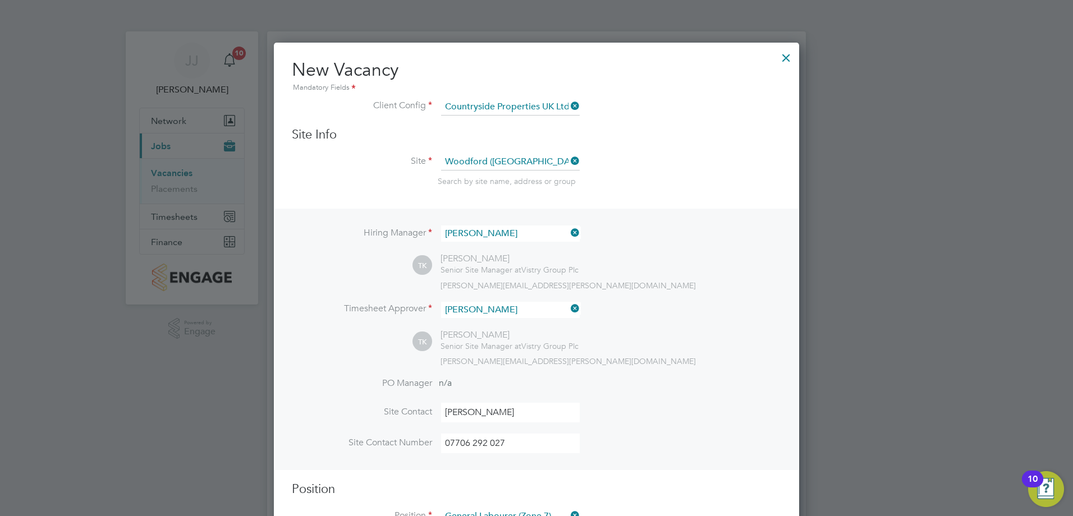
scroll to position [1687, 526]
click at [637, 283] on div "tony.kavanagh@vistry.co.uk" at bounding box center [610, 286] width 341 height 10
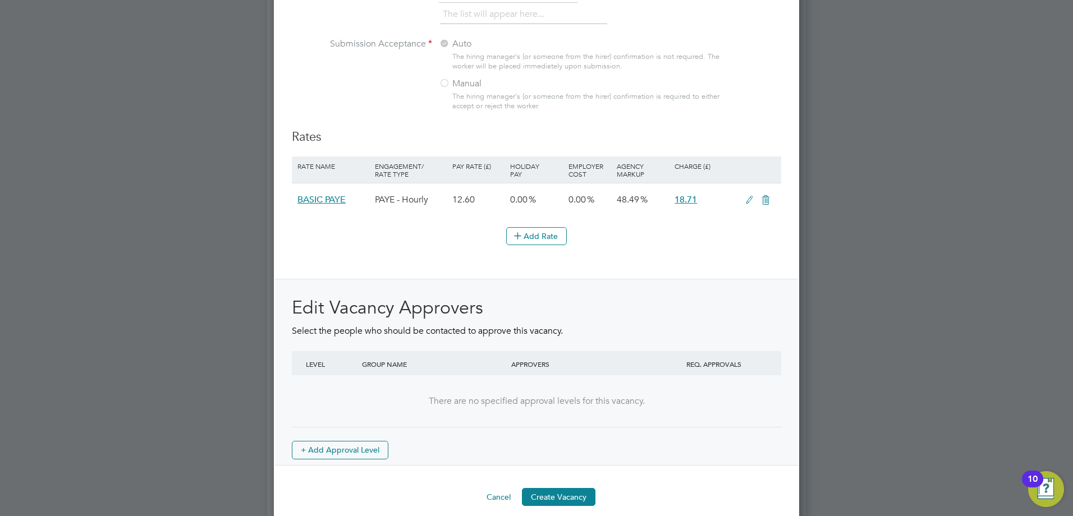
scroll to position [1213, 0]
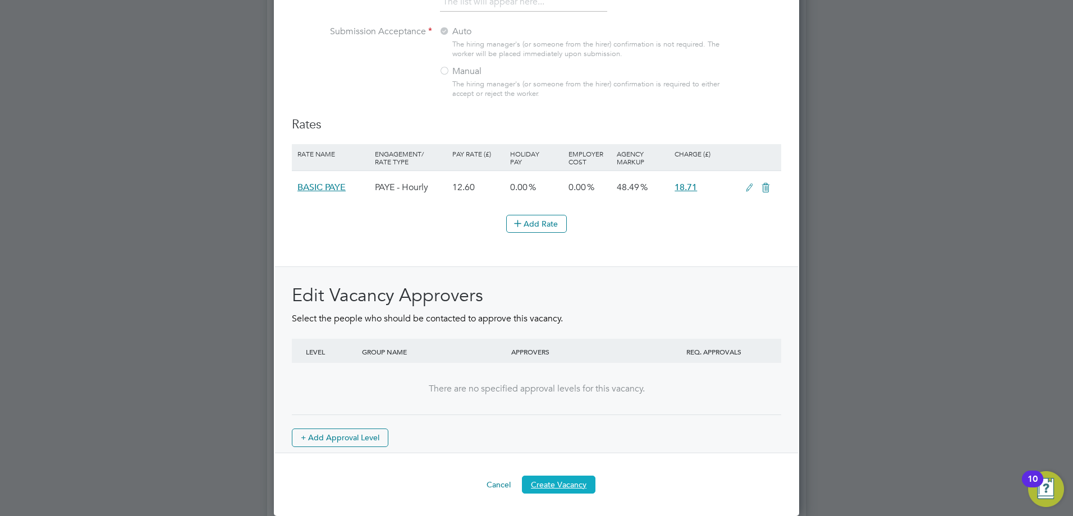
click at [564, 314] on button "Create Vacancy" at bounding box center [559, 485] width 74 height 18
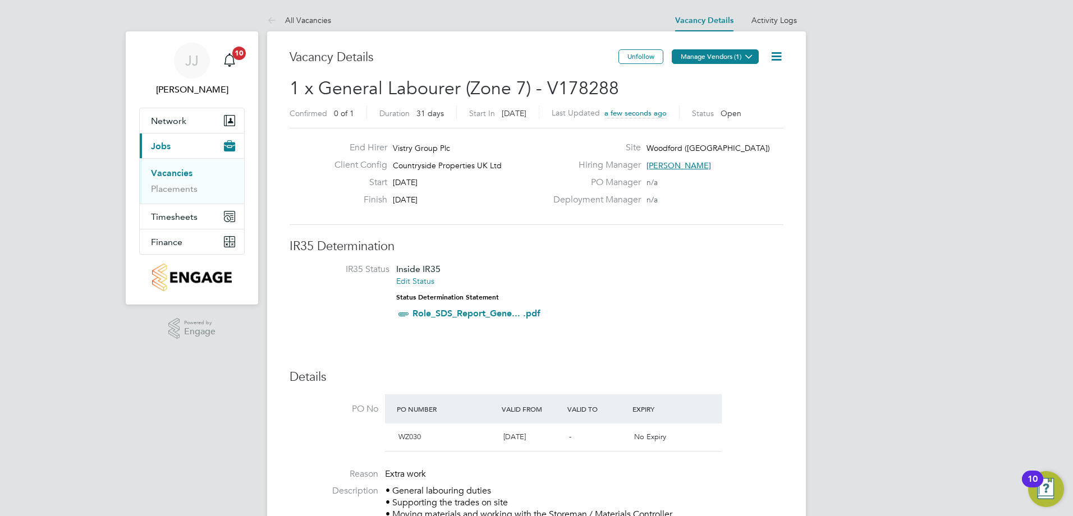
click at [713, 54] on icon at bounding box center [749, 56] width 8 height 8
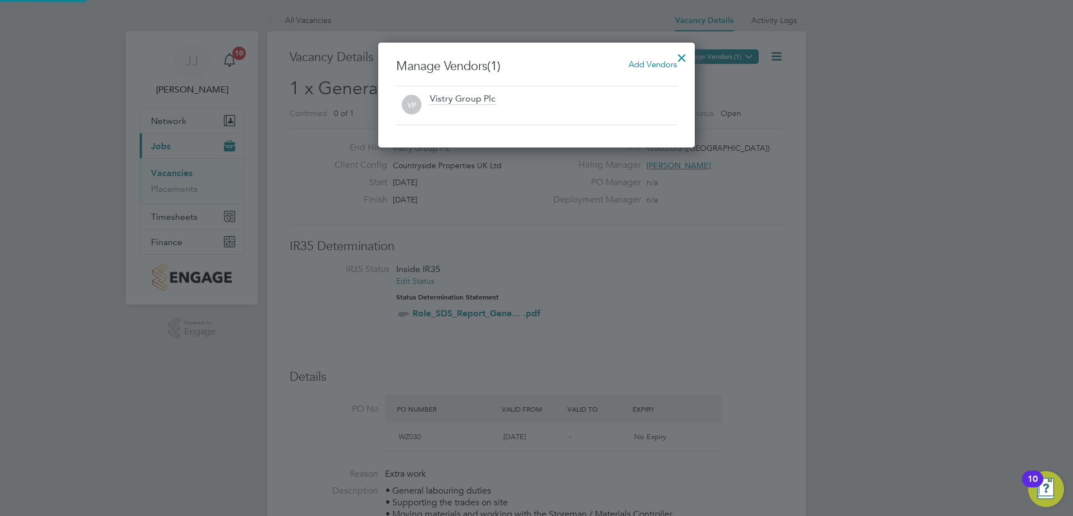
scroll to position [105, 317]
click at [646, 63] on span "Add Vendors" at bounding box center [652, 64] width 48 height 11
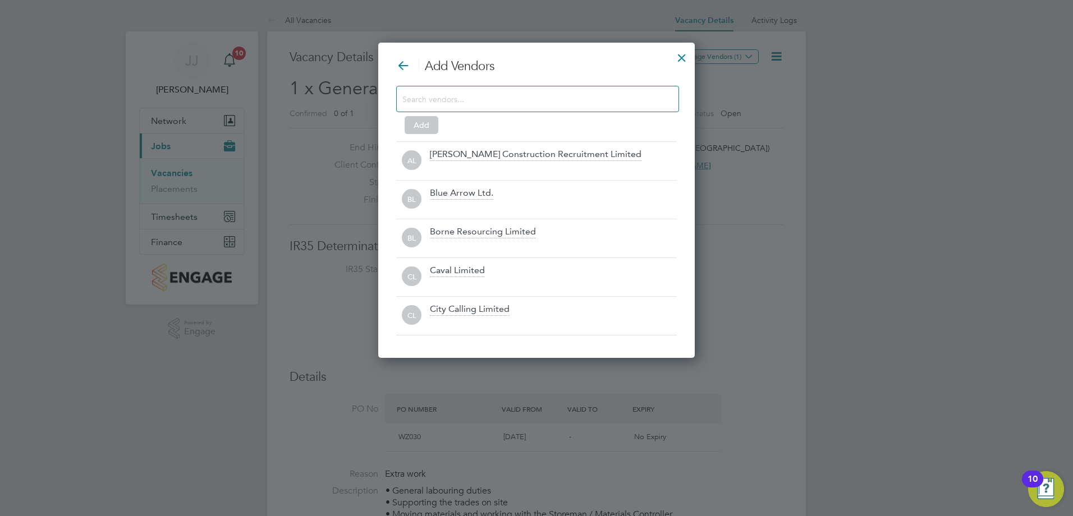
scroll to position [316, 317]
click at [496, 104] on input at bounding box center [528, 98] width 253 height 15
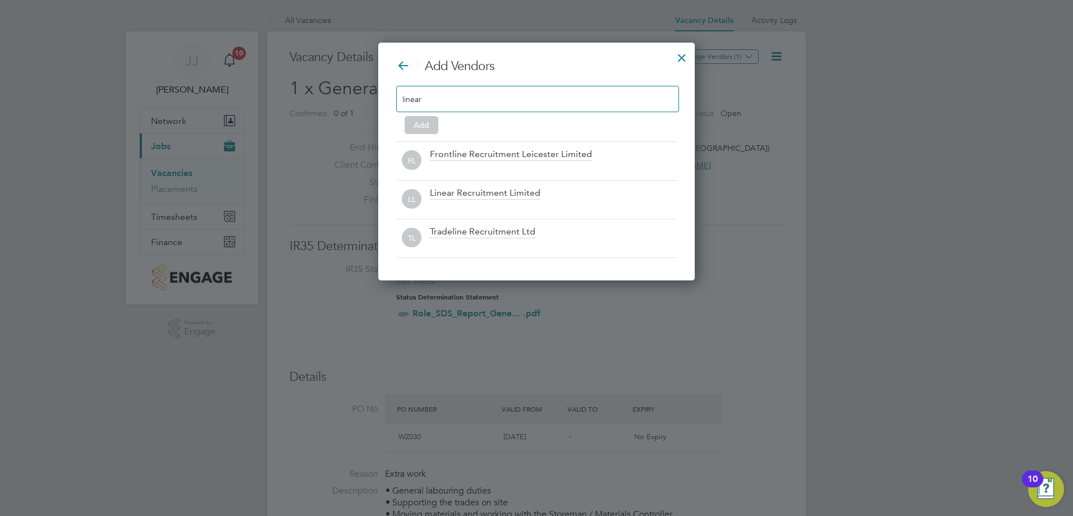
scroll to position [161, 317]
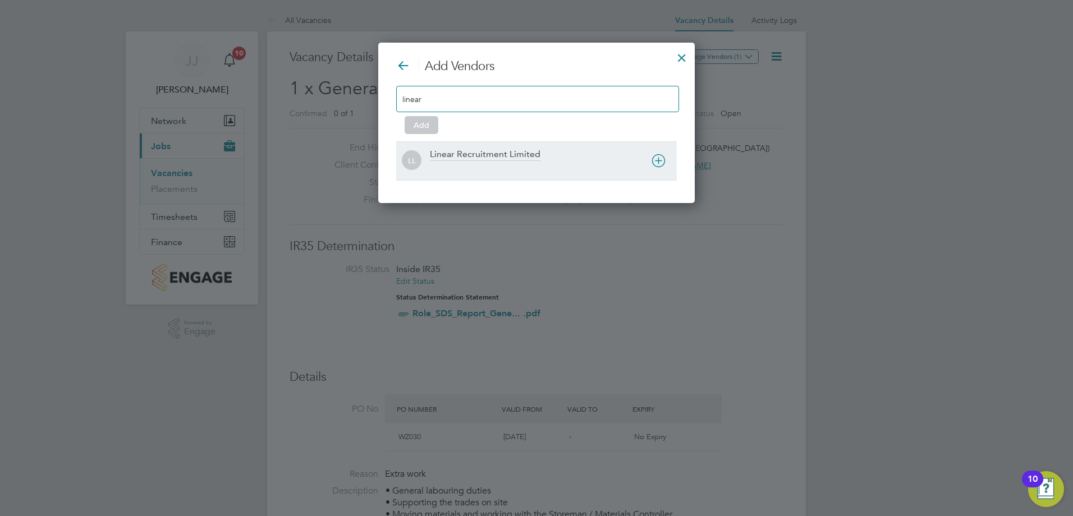
type input "linear"
click at [504, 154] on div "Linear Recruitment Limited" at bounding box center [485, 155] width 111 height 12
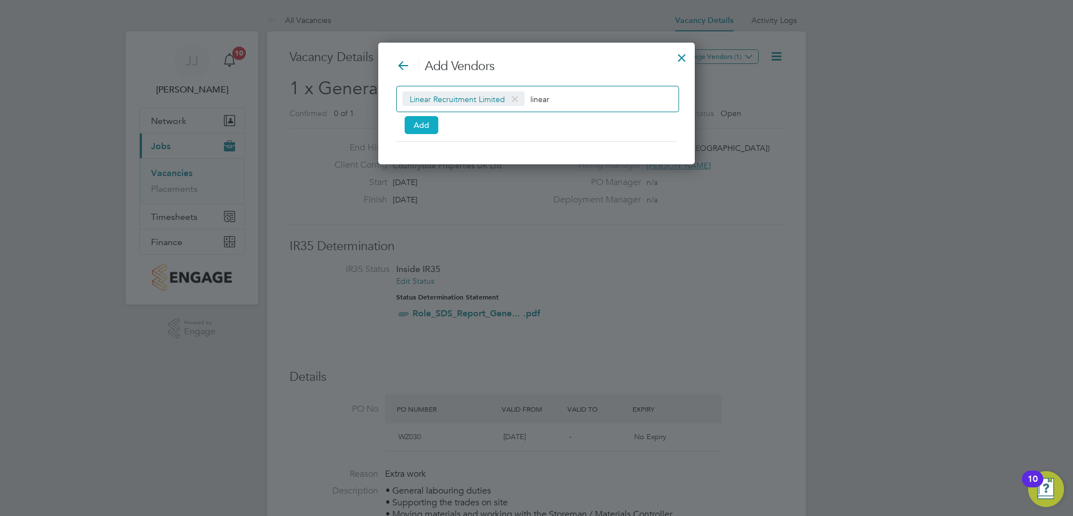
click at [421, 125] on button "Add" at bounding box center [422, 125] width 34 height 18
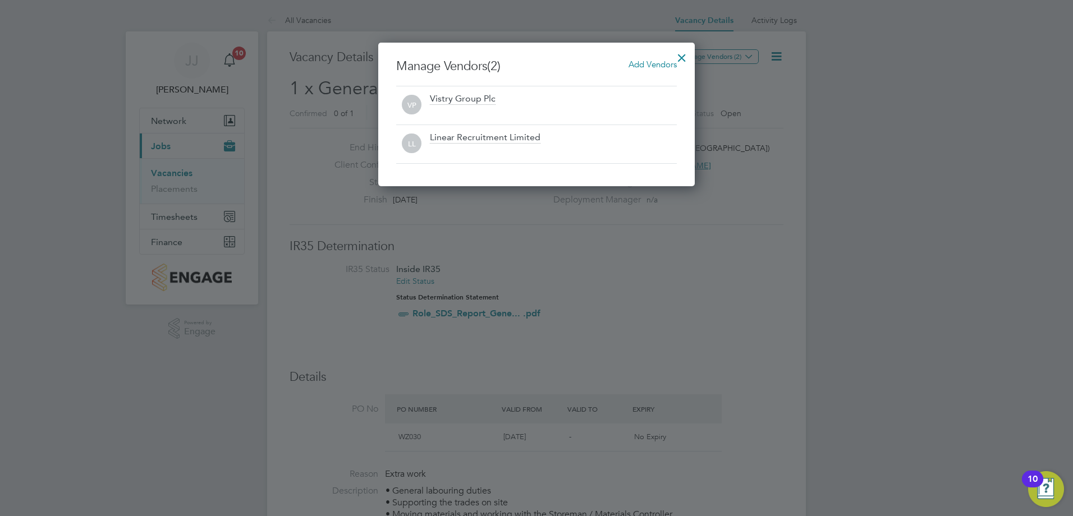
click at [679, 58] on div at bounding box center [682, 55] width 20 height 20
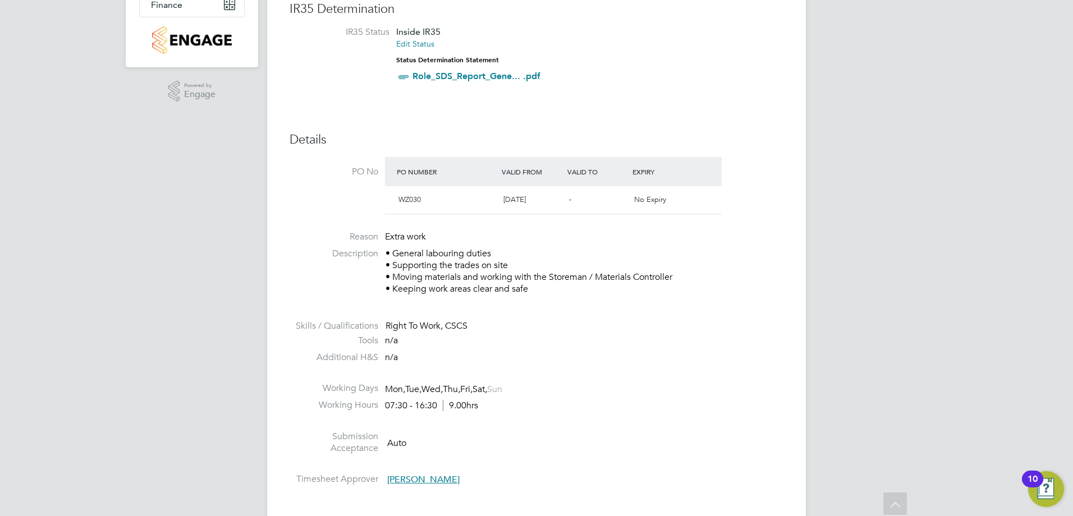
scroll to position [0, 0]
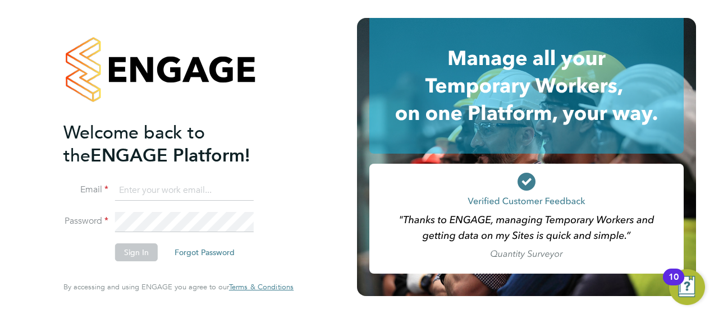
click at [134, 189] on input at bounding box center [184, 191] width 139 height 20
type input "julie.jackson@vistry.co.uk"
click at [150, 253] on button "Sign In" at bounding box center [136, 253] width 43 height 18
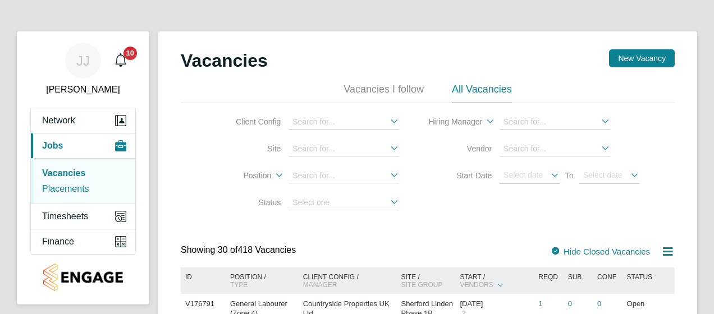
click at [66, 191] on link "Placements" at bounding box center [65, 189] width 47 height 10
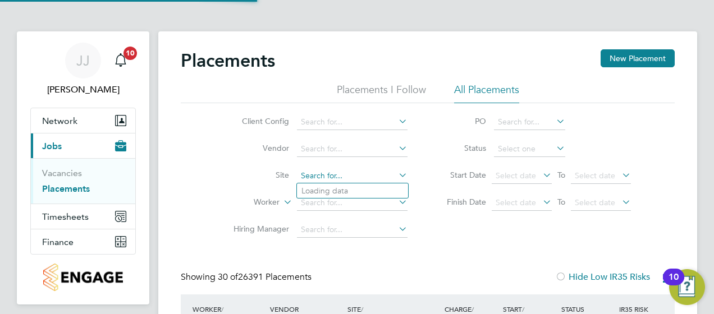
click at [324, 171] on input at bounding box center [352, 176] width 111 height 16
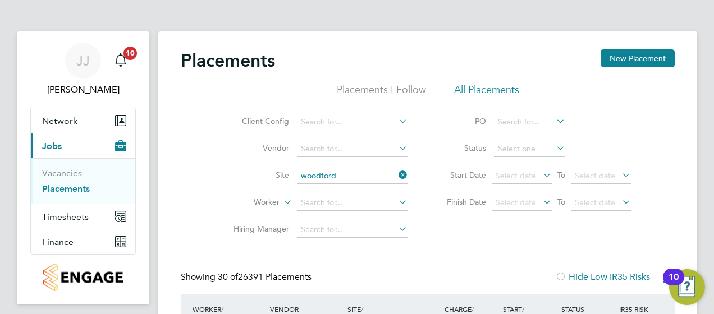
click at [336, 195] on li "Woodford ([GEOGRAPHIC_DATA])" at bounding box center [352, 190] width 111 height 15
type input "Woodford ([GEOGRAPHIC_DATA])"
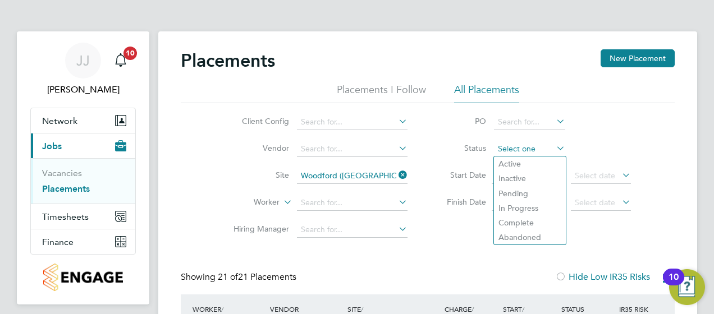
click at [524, 141] on input at bounding box center [529, 149] width 71 height 16
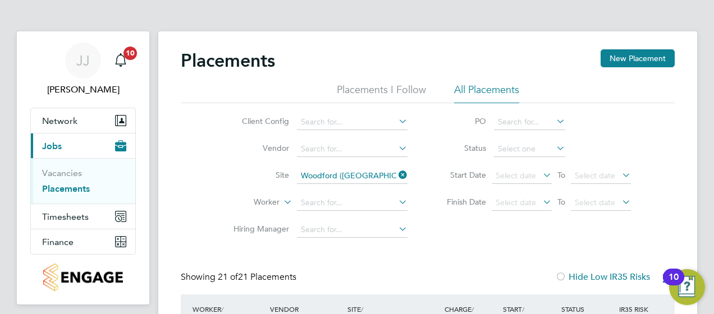
click at [520, 158] on li "Active" at bounding box center [530, 164] width 72 height 15
type input "Active"
